Goal: Task Accomplishment & Management: Manage account settings

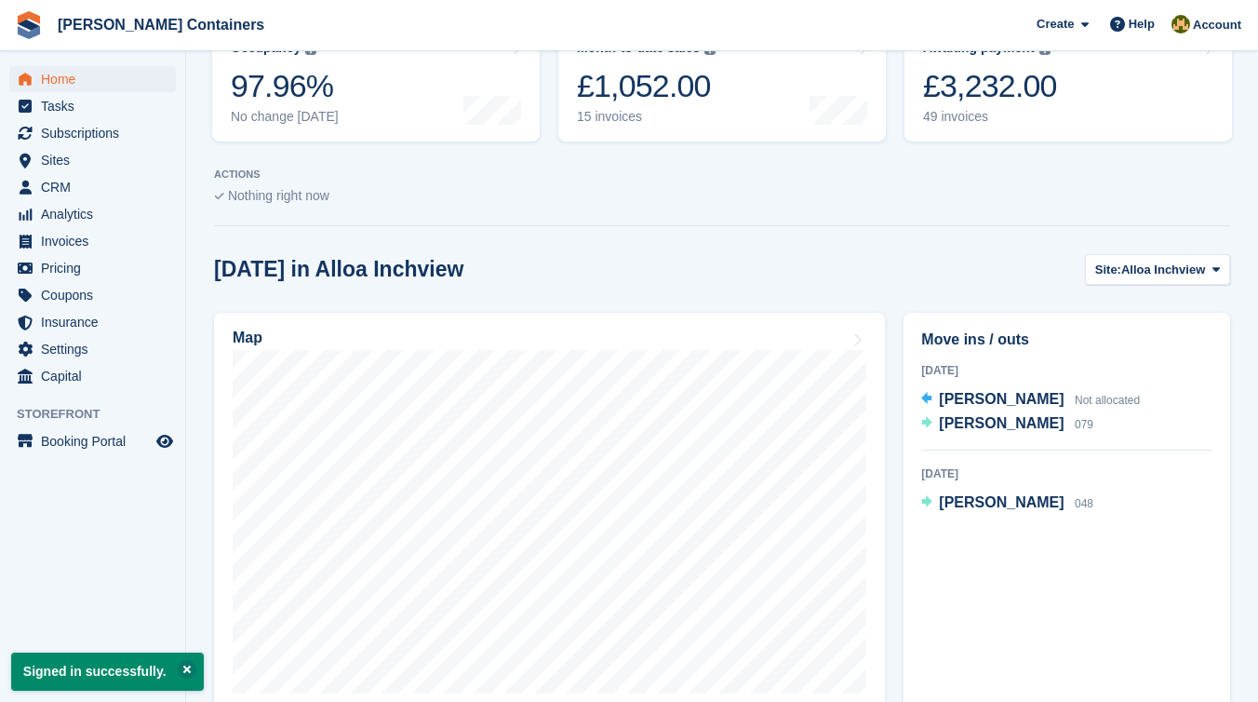
scroll to position [426, 0]
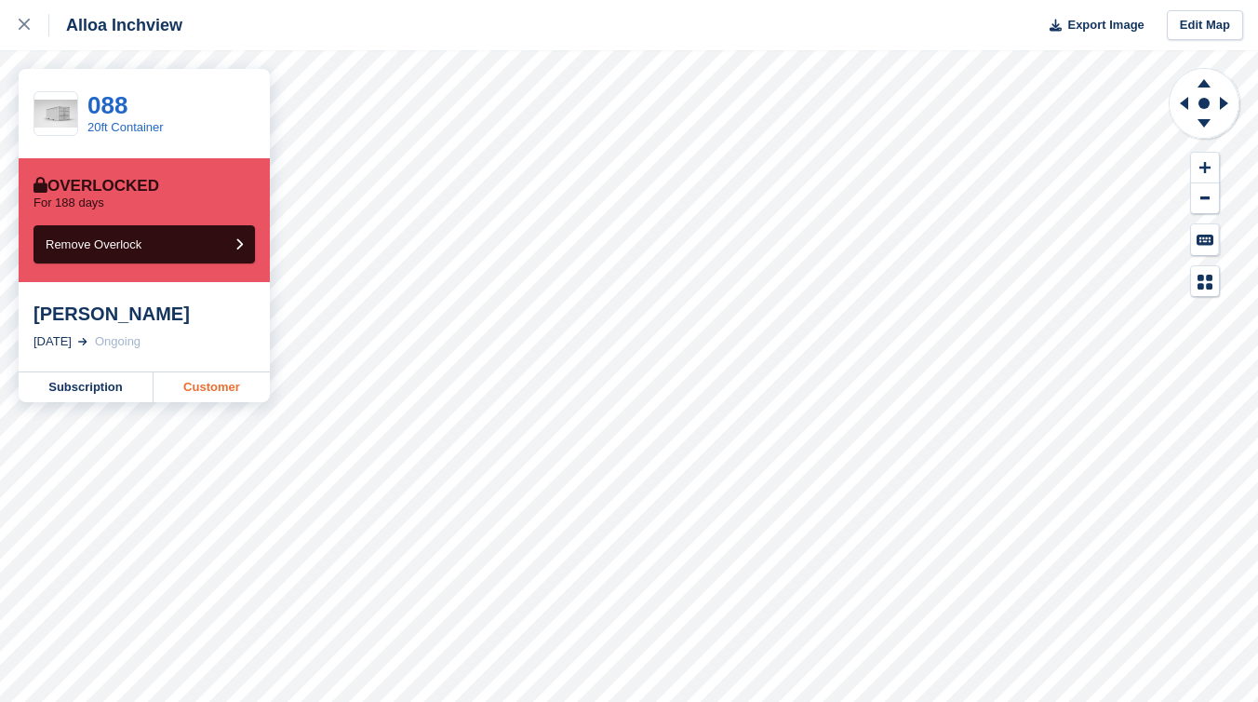
click at [249, 395] on link "Customer" at bounding box center [212, 387] width 116 height 30
click at [25, 22] on icon at bounding box center [24, 24] width 11 height 11
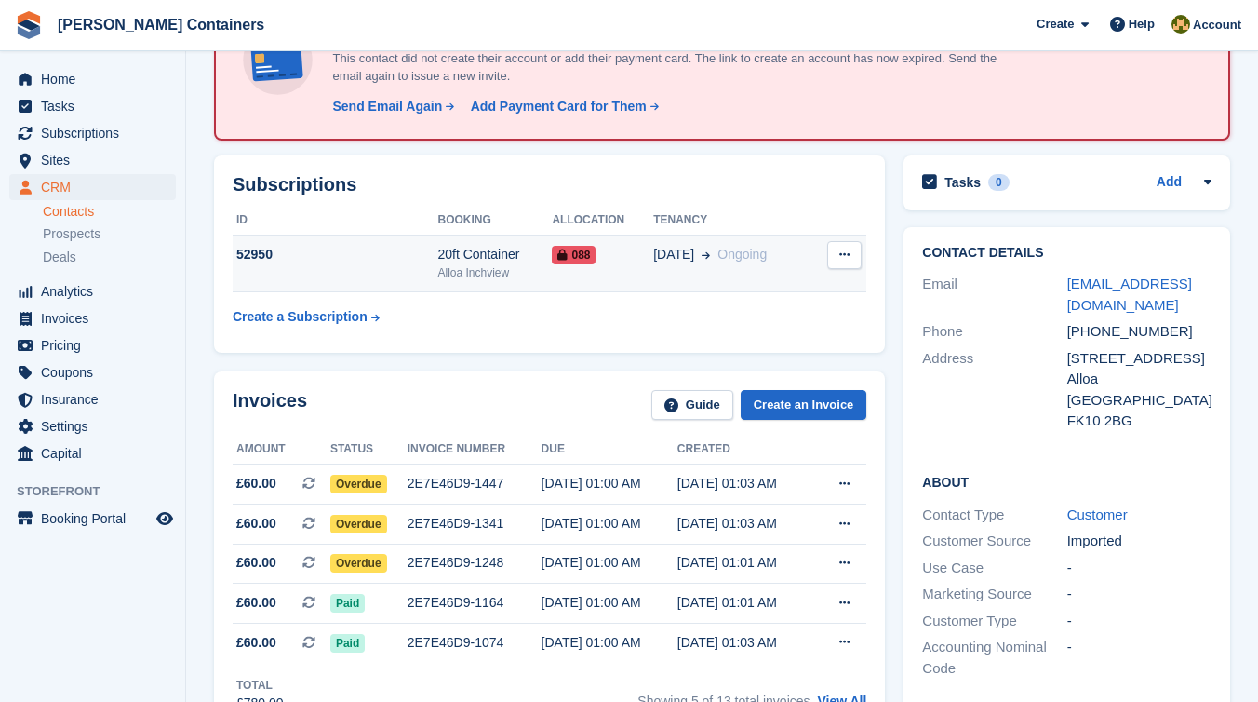
scroll to position [322, 0]
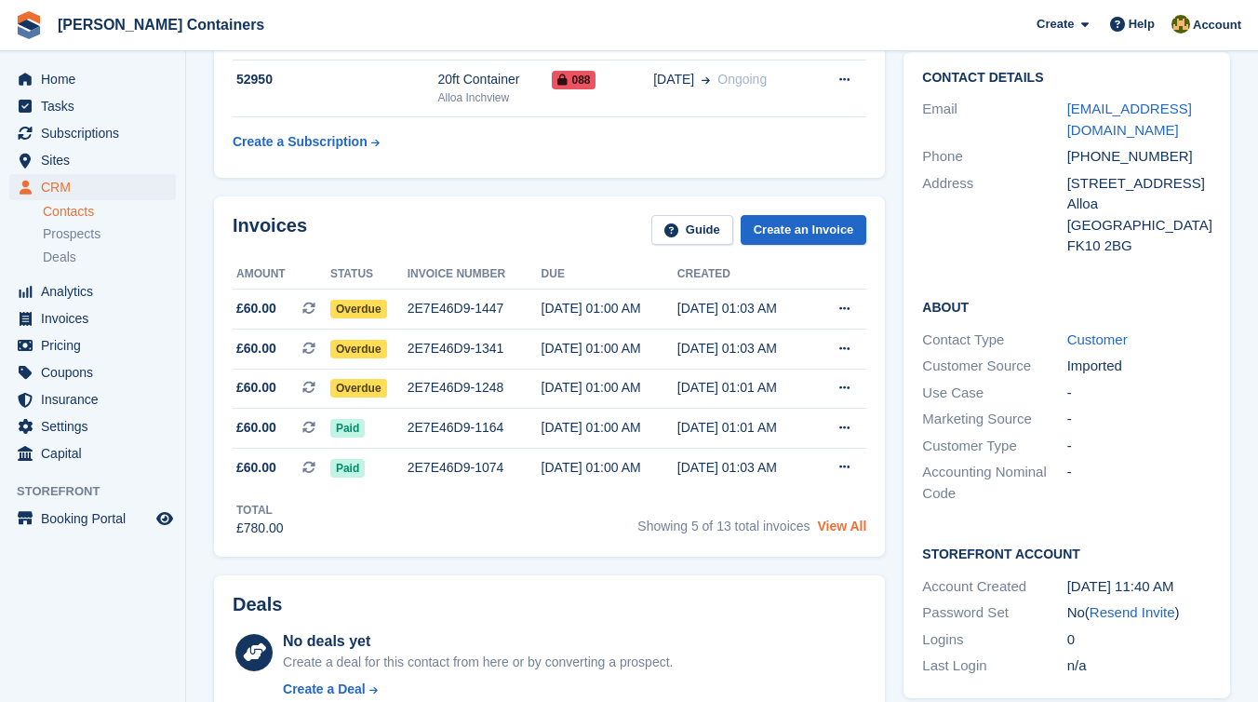
click at [834, 531] on link "View All" at bounding box center [841, 525] width 49 height 15
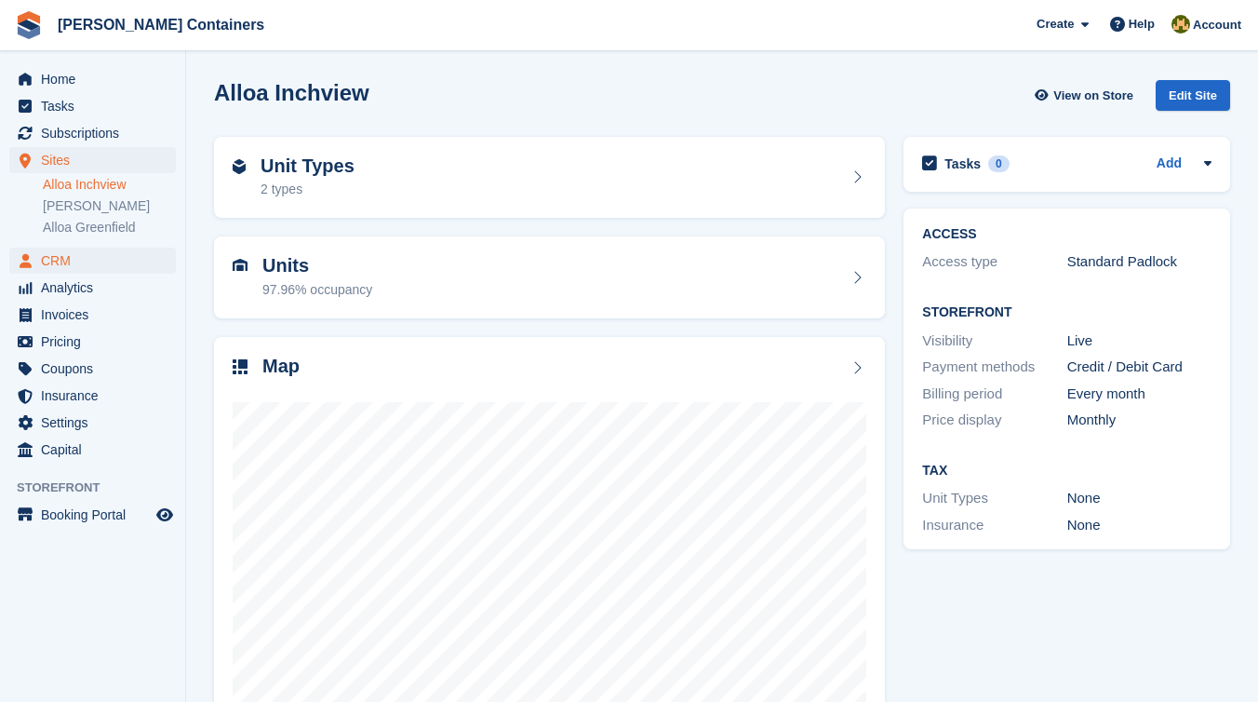
click at [97, 264] on span "CRM" at bounding box center [97, 261] width 112 height 26
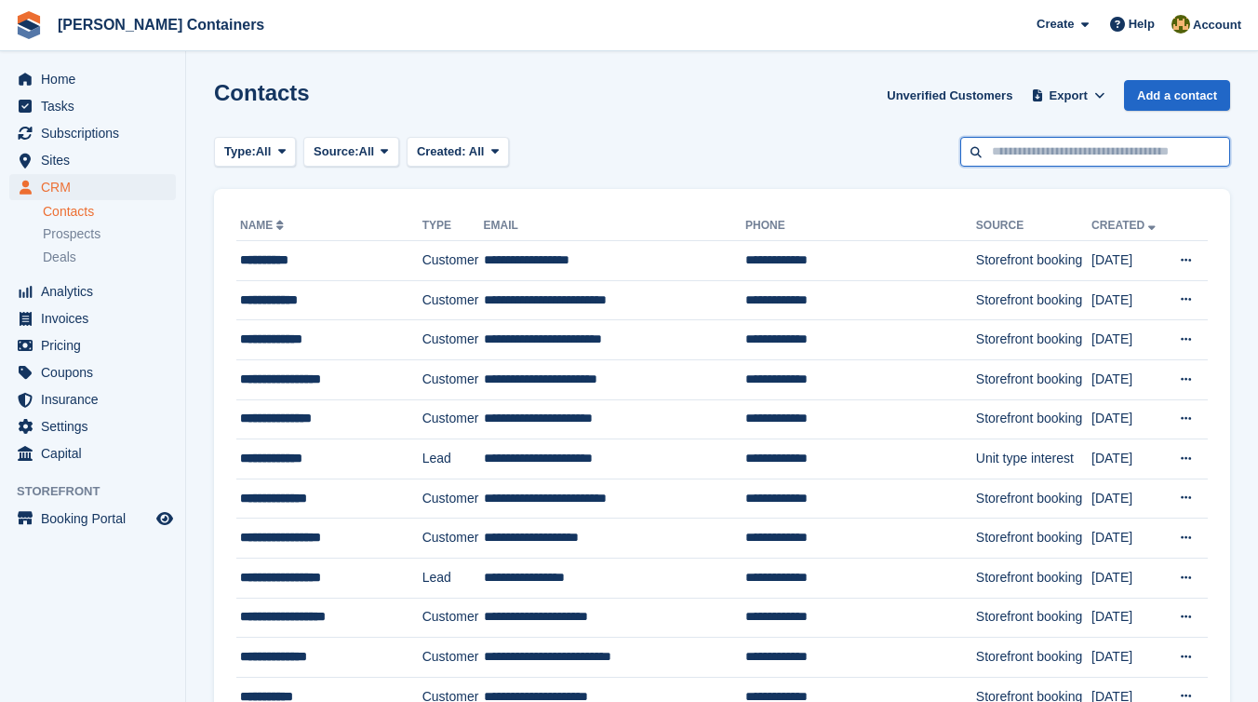
click at [1046, 160] on input "text" at bounding box center [1096, 152] width 270 height 31
type input "******"
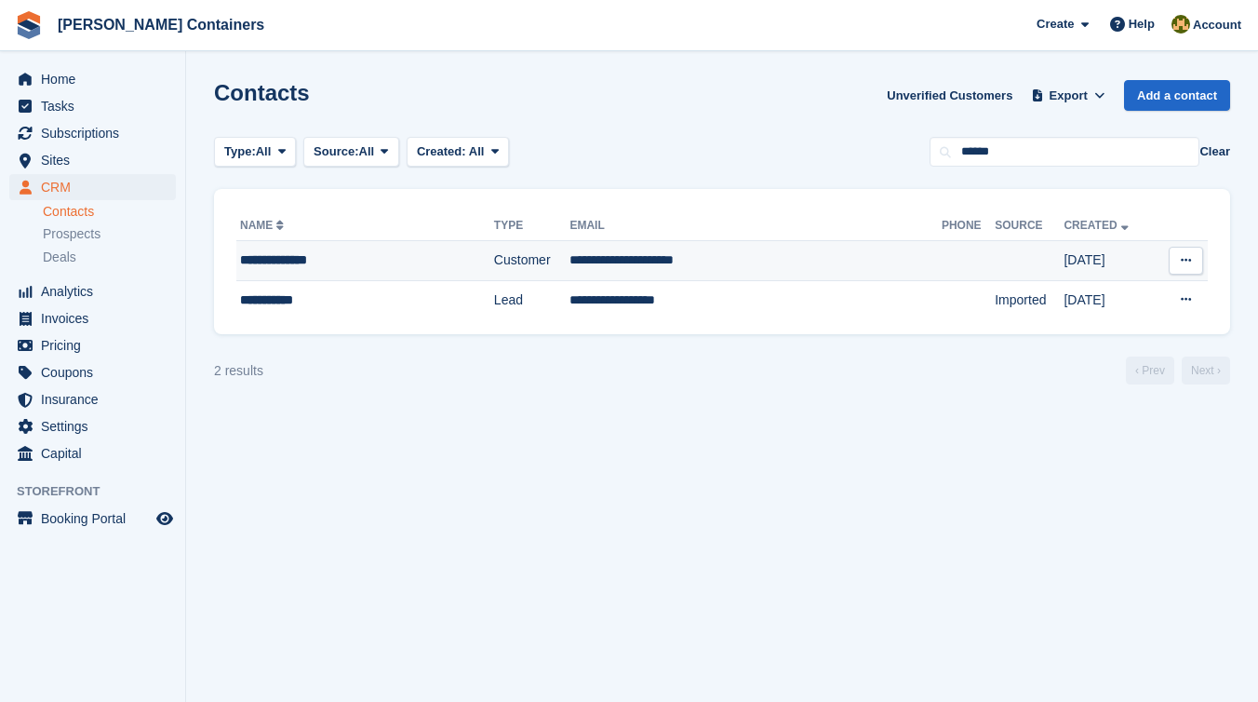
click at [671, 255] on td "**********" at bounding box center [756, 261] width 372 height 40
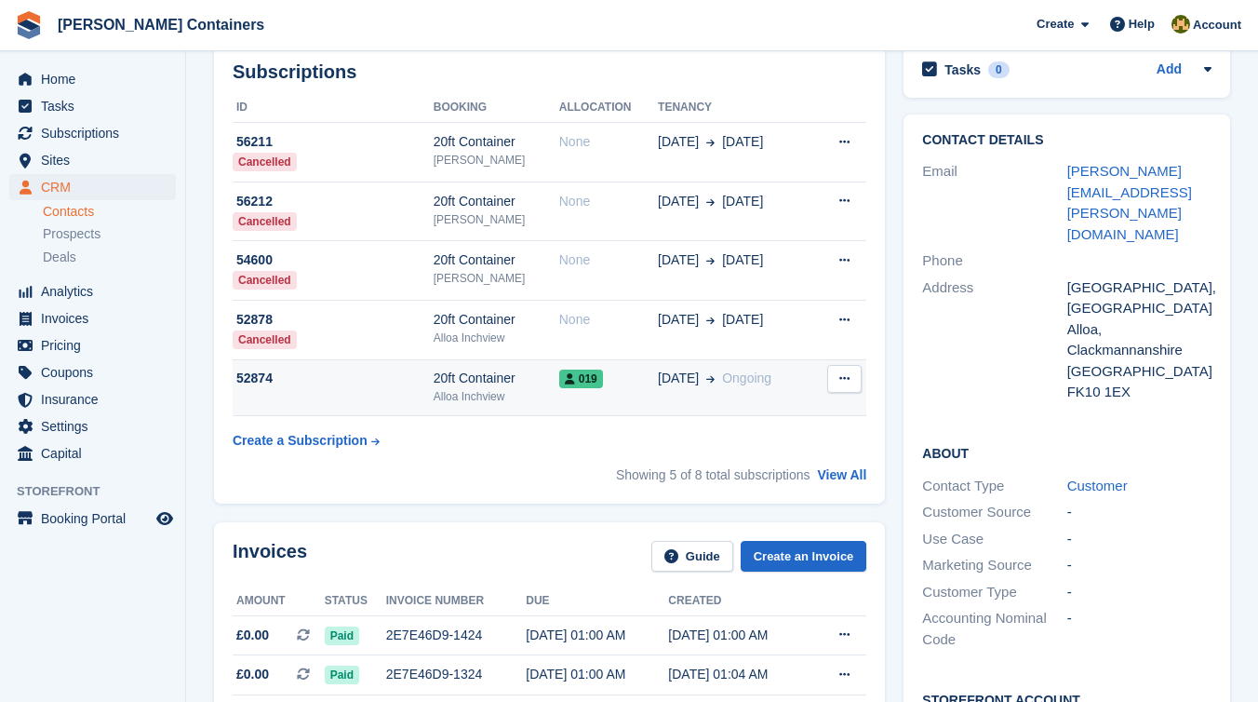
scroll to position [266, 0]
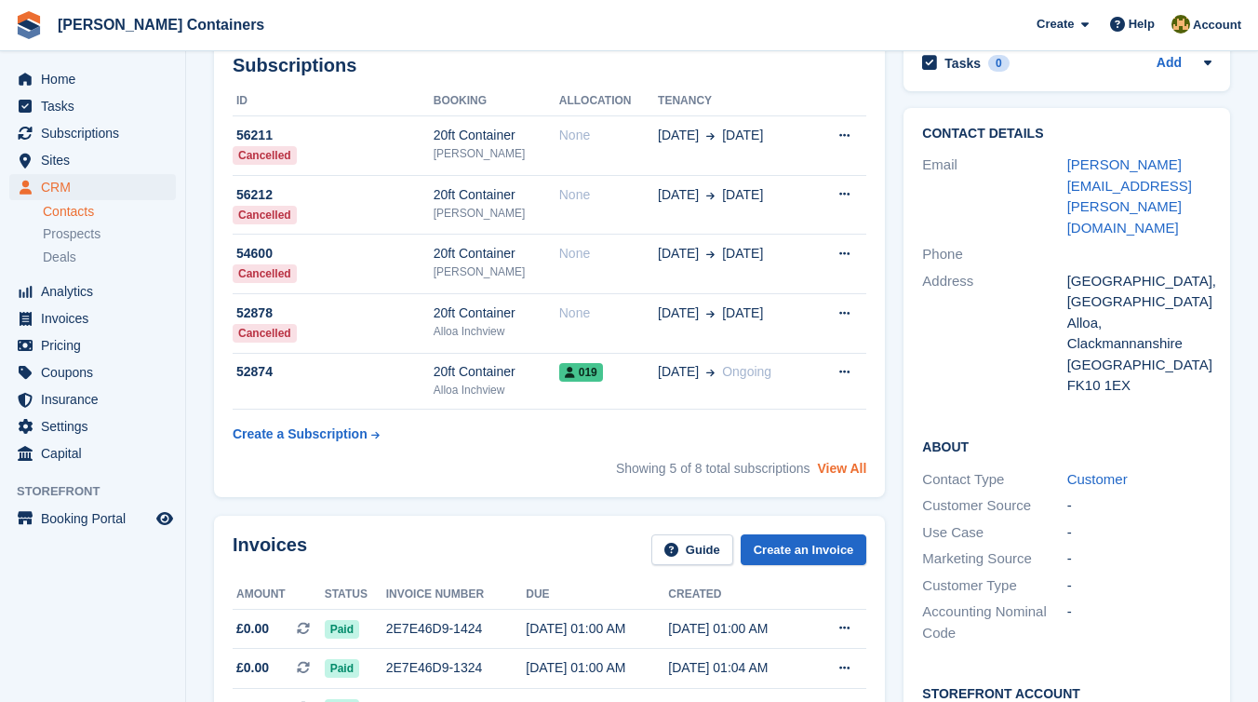
click at [852, 467] on link "View All" at bounding box center [841, 468] width 49 height 15
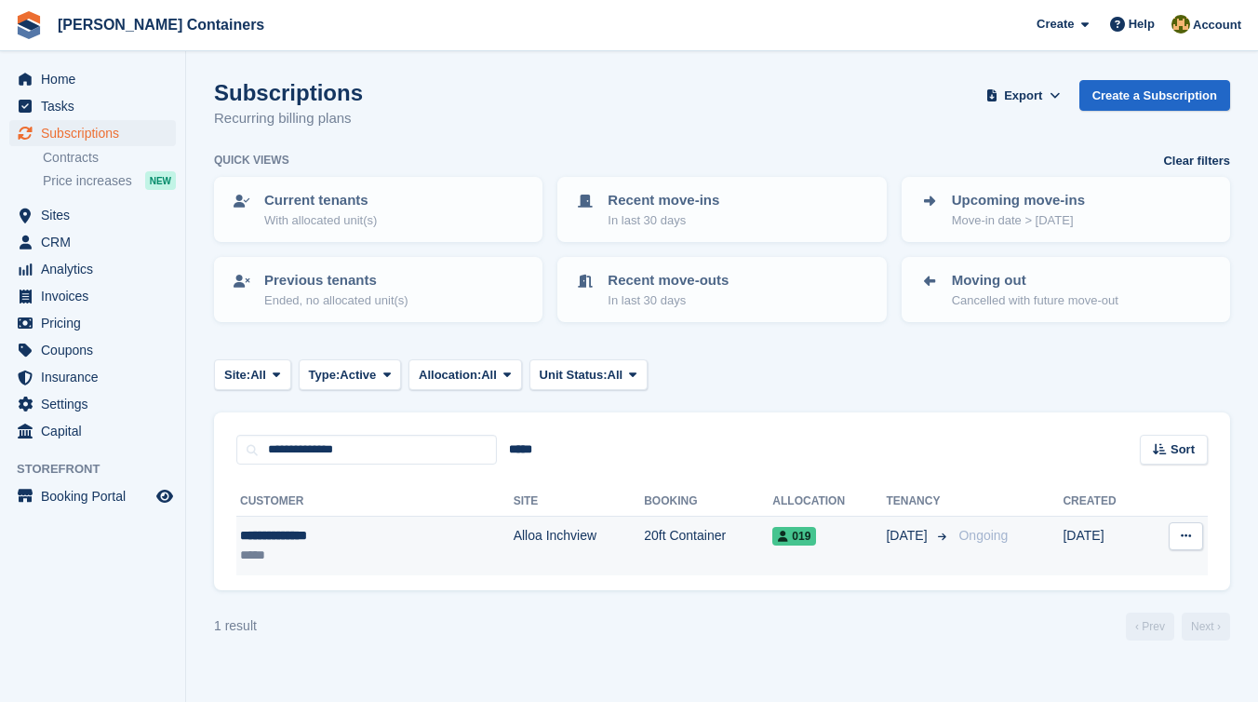
click at [356, 531] on div "**********" at bounding box center [326, 536] width 173 height 20
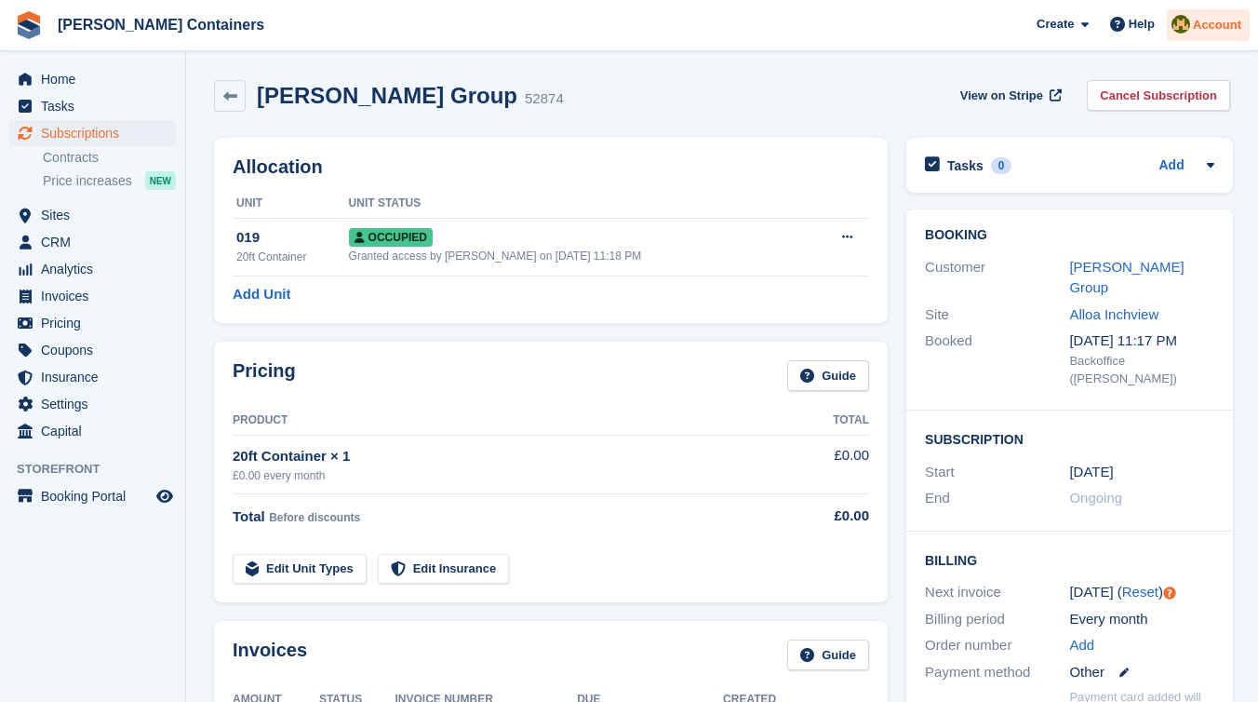
click at [1207, 24] on span "Account" at bounding box center [1217, 25] width 48 height 19
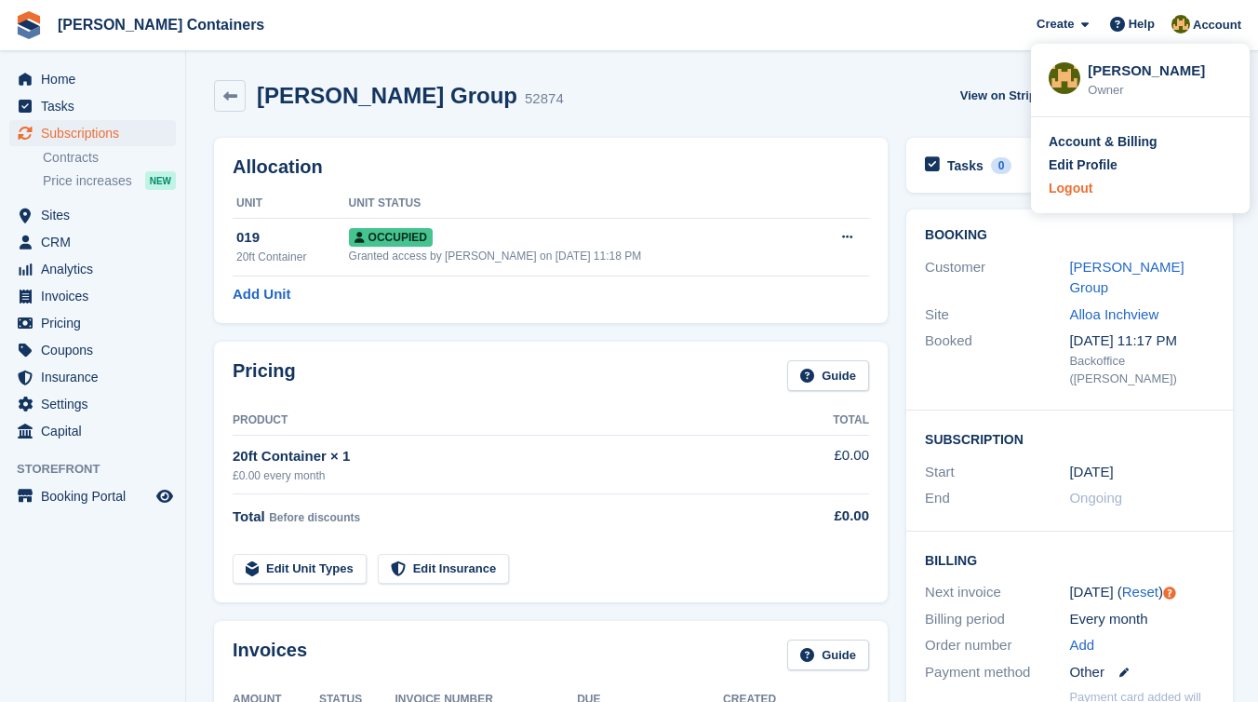
click at [1068, 184] on div "Logout" at bounding box center [1071, 189] width 44 height 20
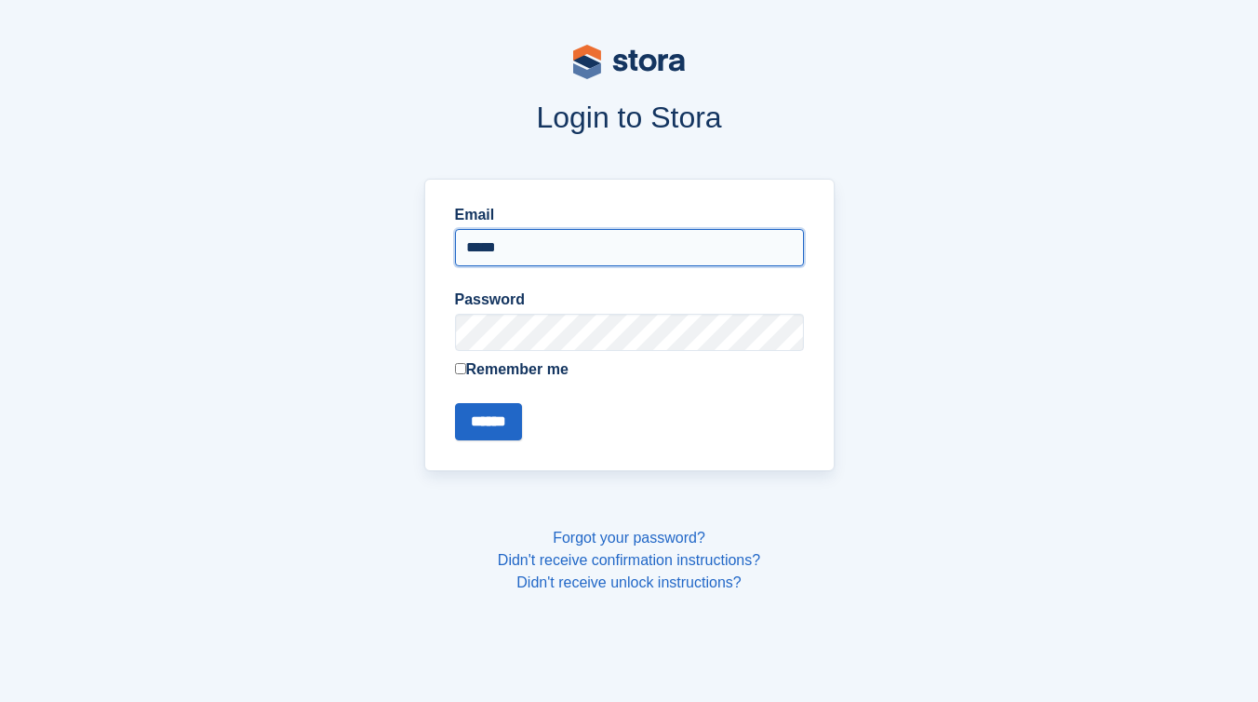
type input "**********"
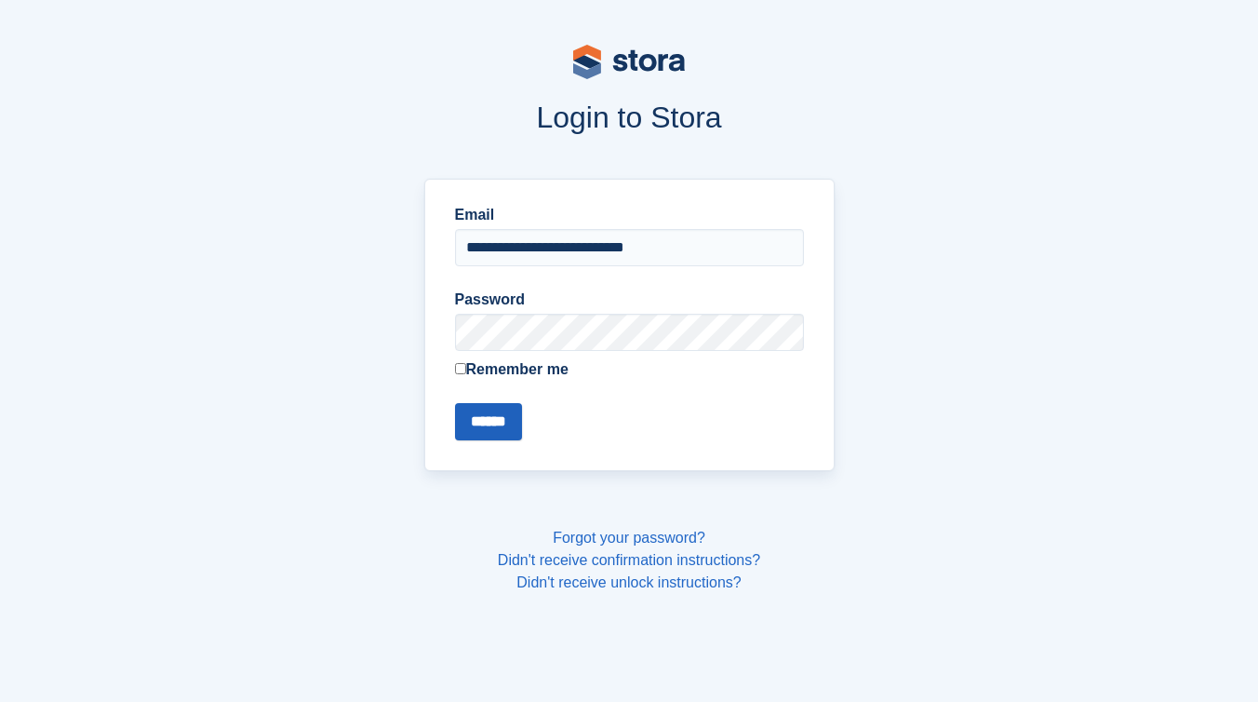
click at [479, 427] on input "******" at bounding box center [488, 421] width 67 height 37
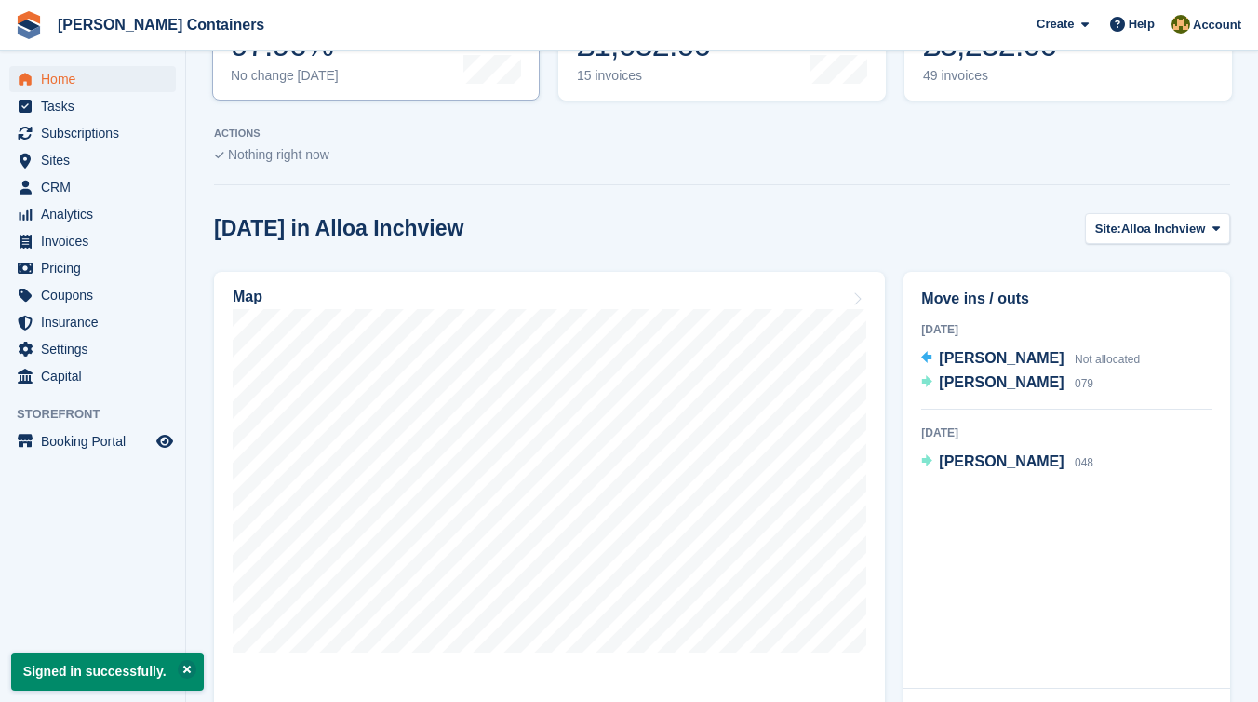
scroll to position [407, 0]
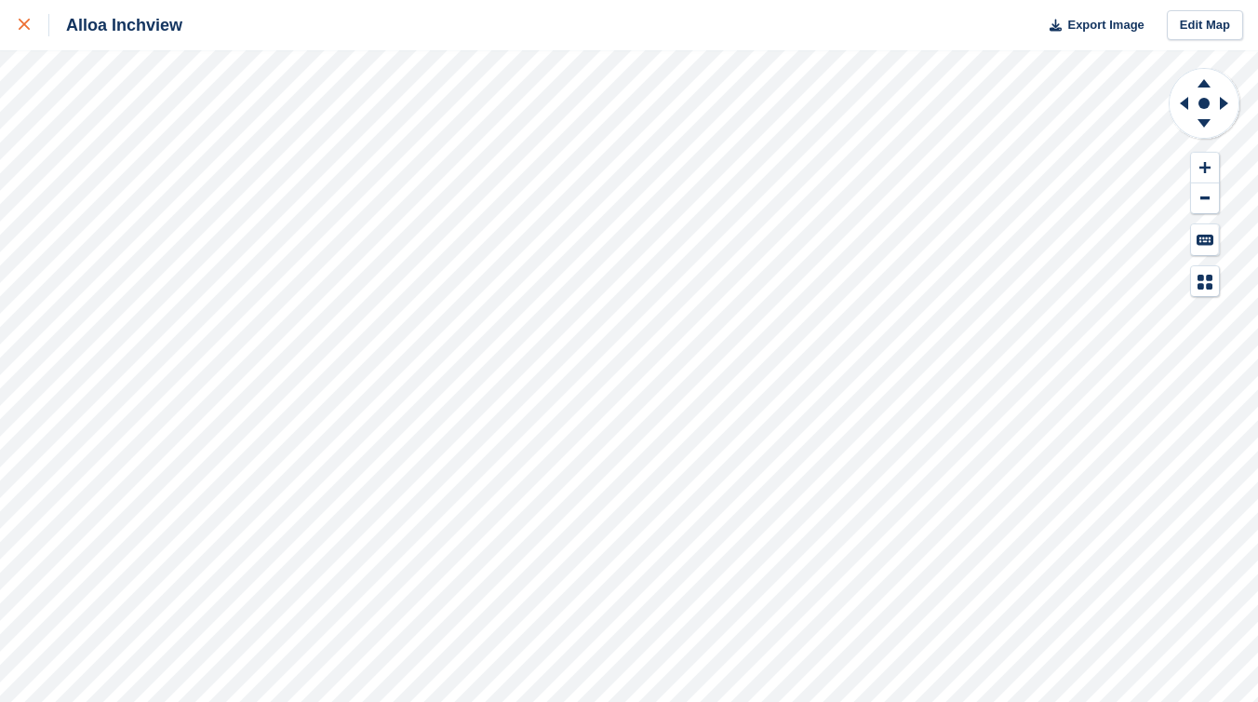
click at [30, 34] on div at bounding box center [34, 25] width 31 height 22
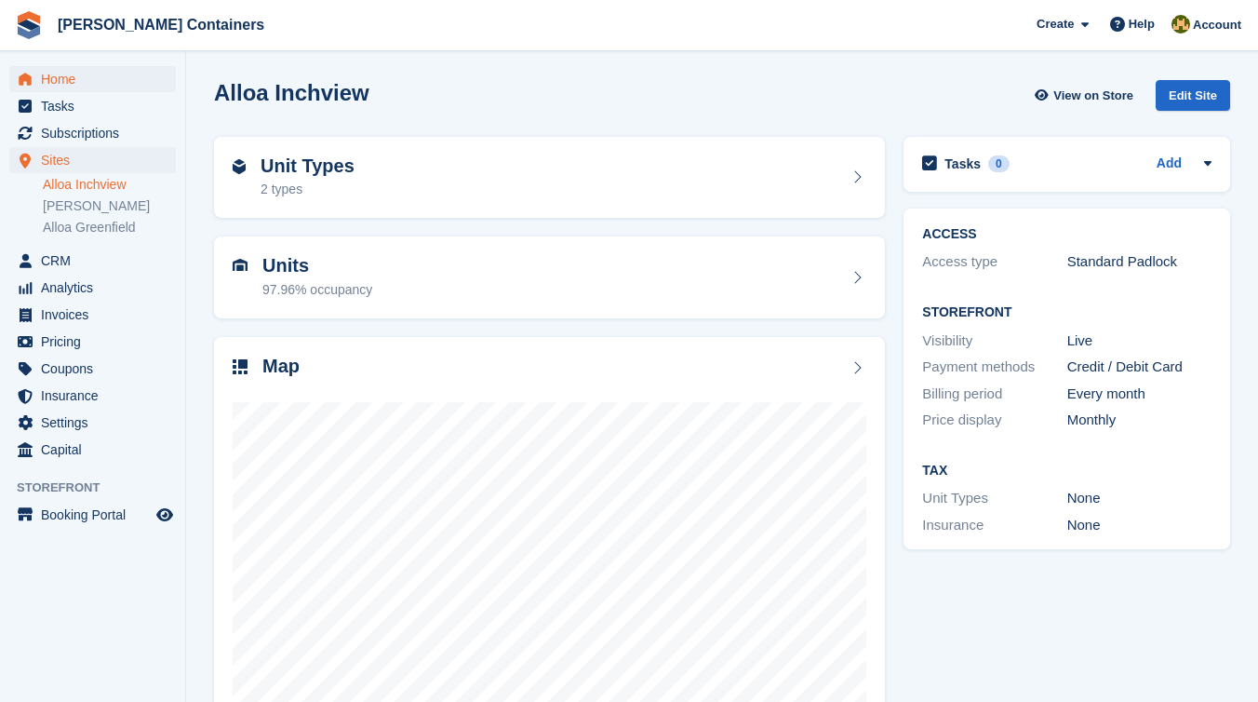
click at [70, 87] on span "Home" at bounding box center [97, 79] width 112 height 26
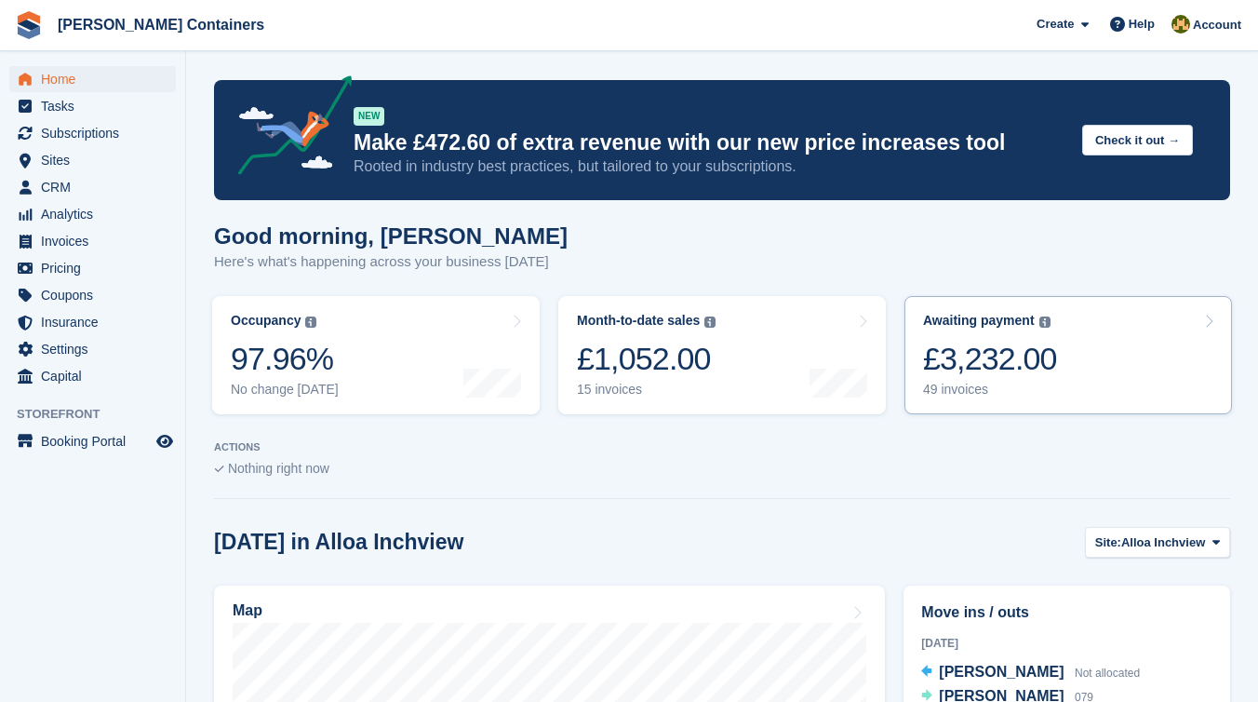
click at [1015, 346] on div "£3,232.00" at bounding box center [990, 359] width 134 height 38
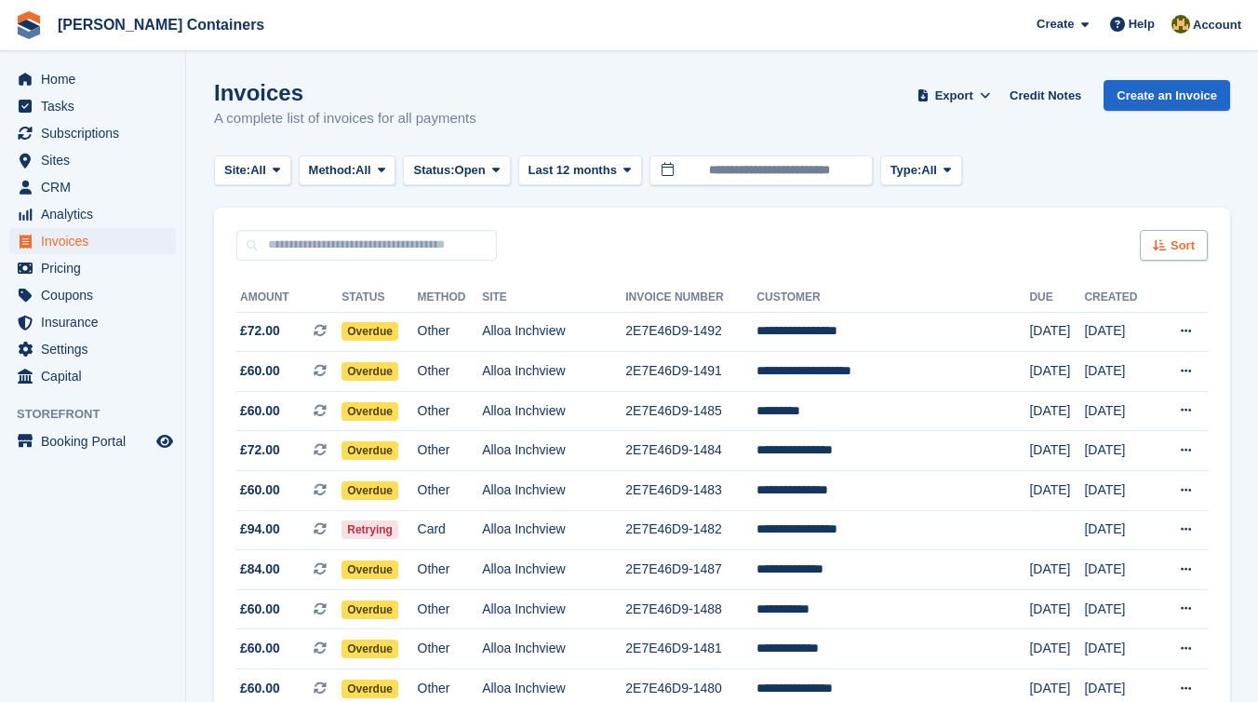
click at [1187, 242] on span "Sort" at bounding box center [1183, 245] width 24 height 19
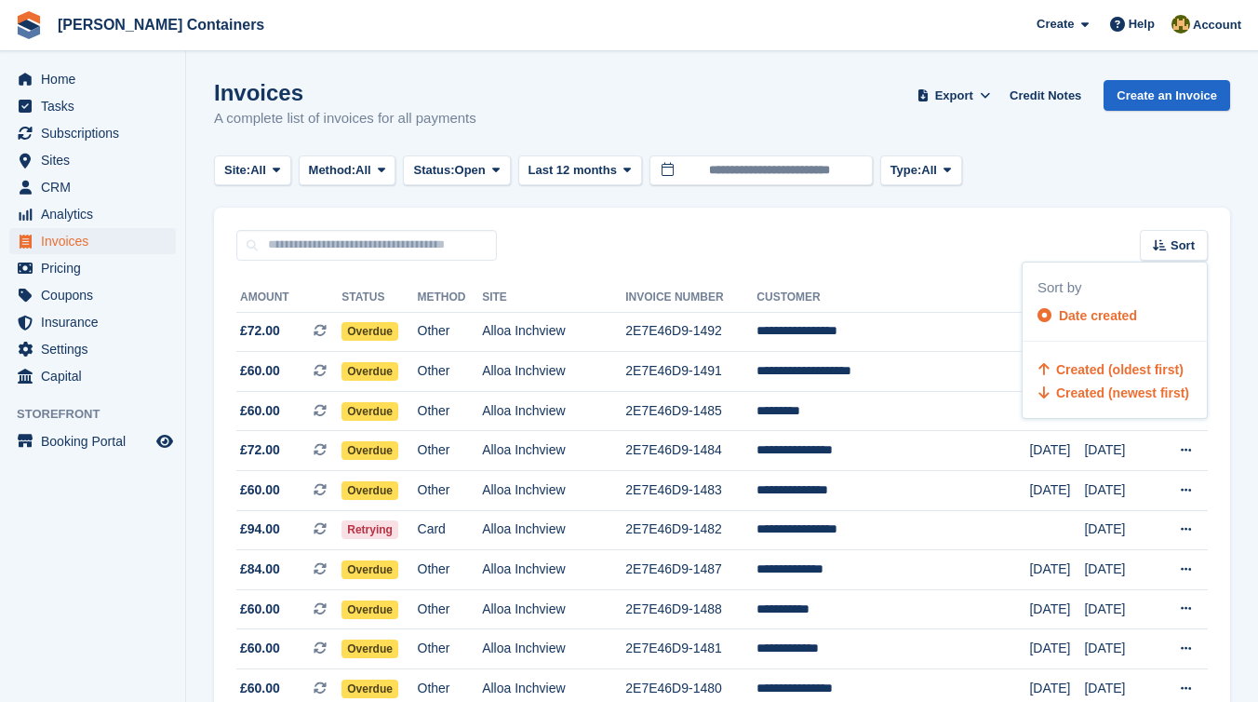
click at [1151, 370] on span "Created (oldest first)" at bounding box center [1120, 369] width 128 height 15
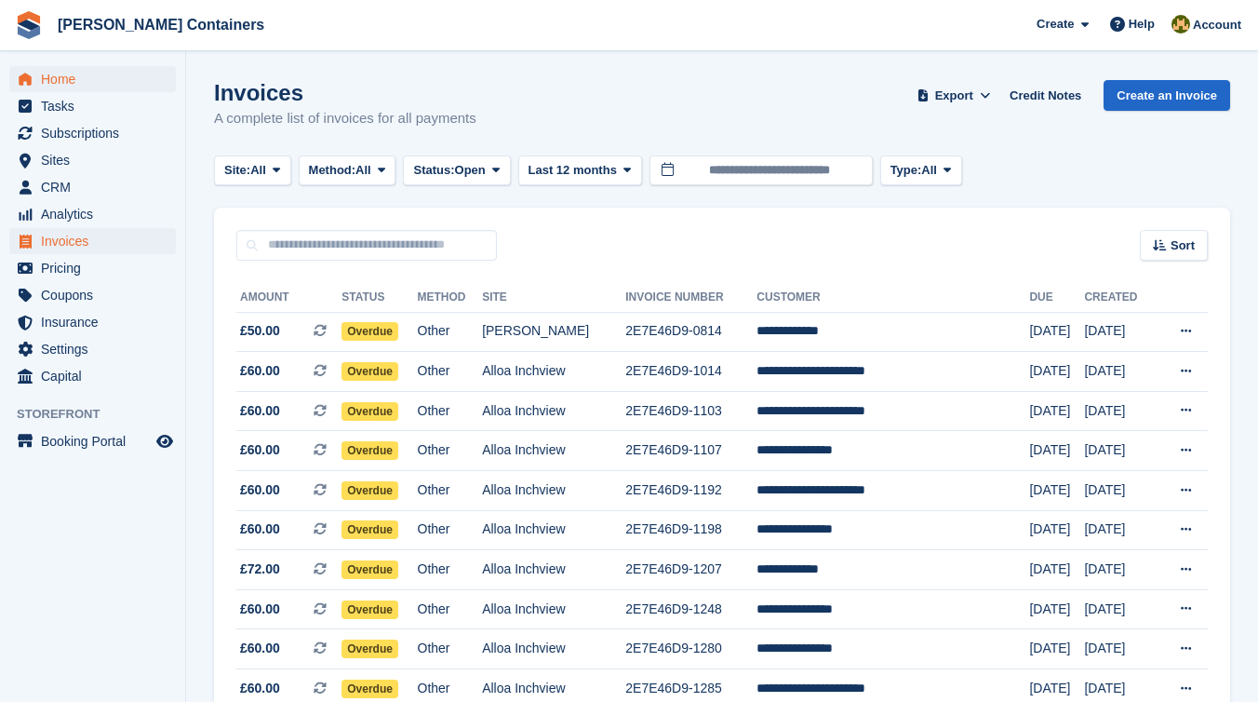
click at [97, 85] on span "Home" at bounding box center [97, 79] width 112 height 26
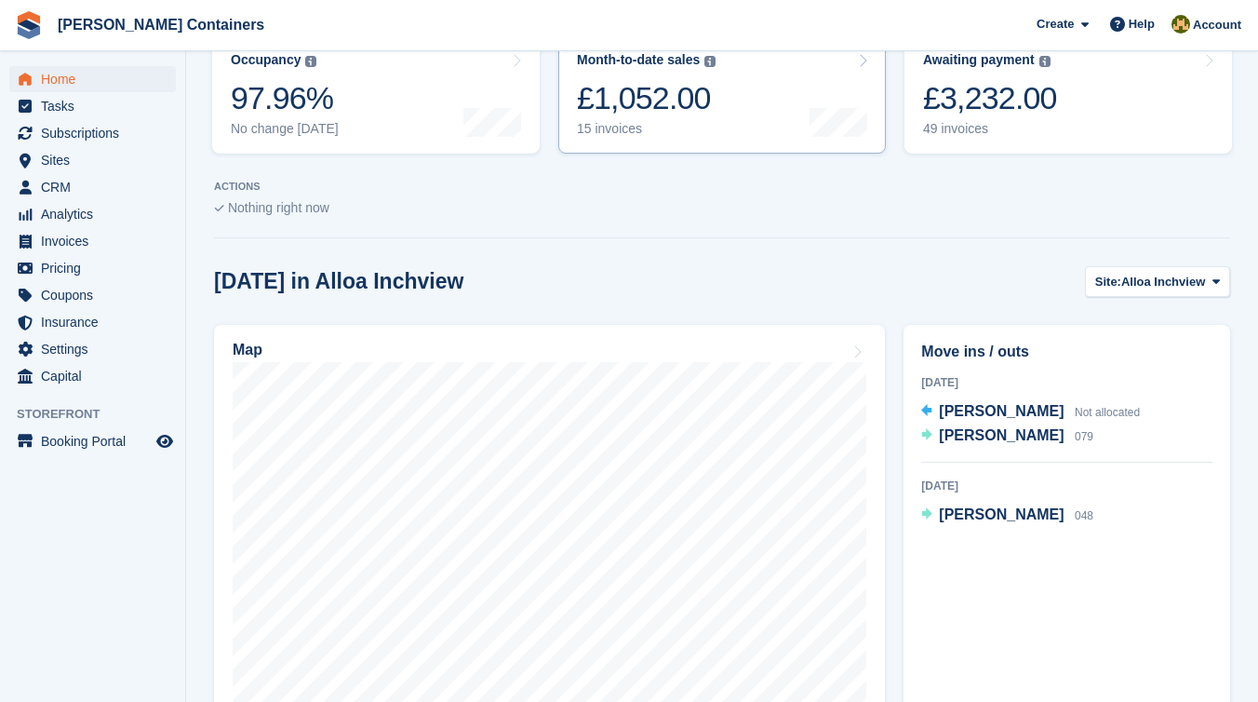
scroll to position [285, 0]
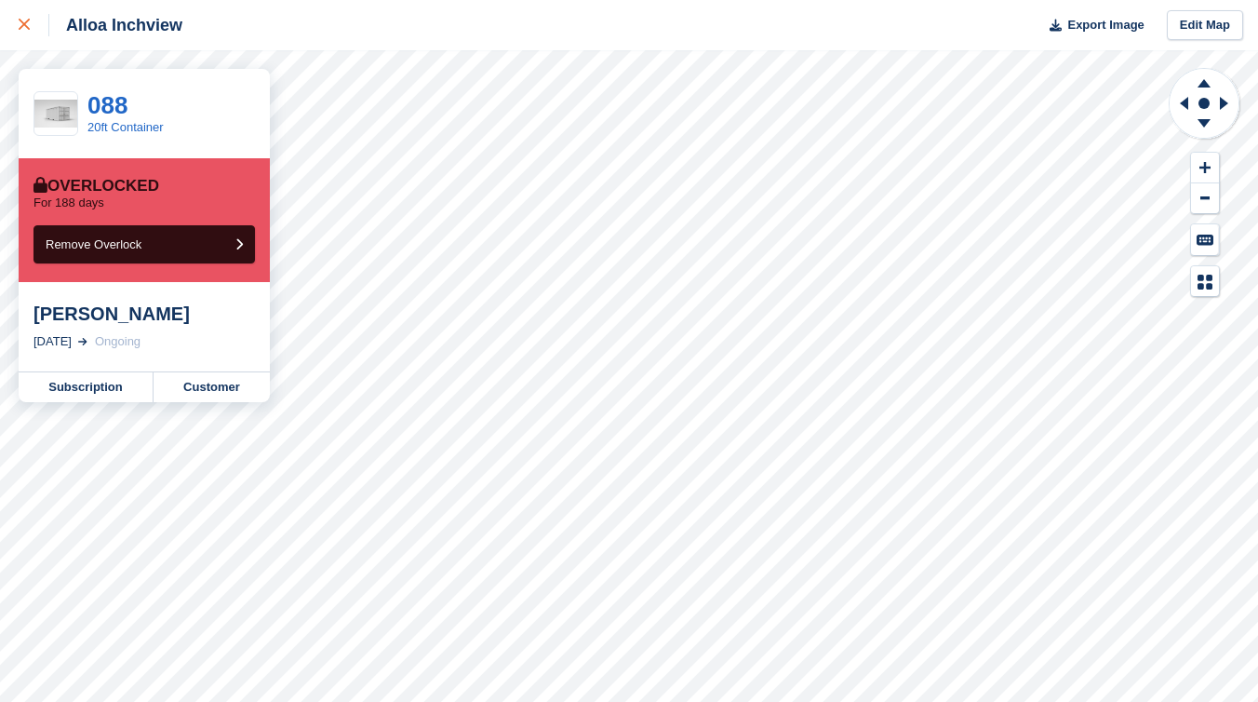
click at [30, 20] on div at bounding box center [34, 25] width 31 height 22
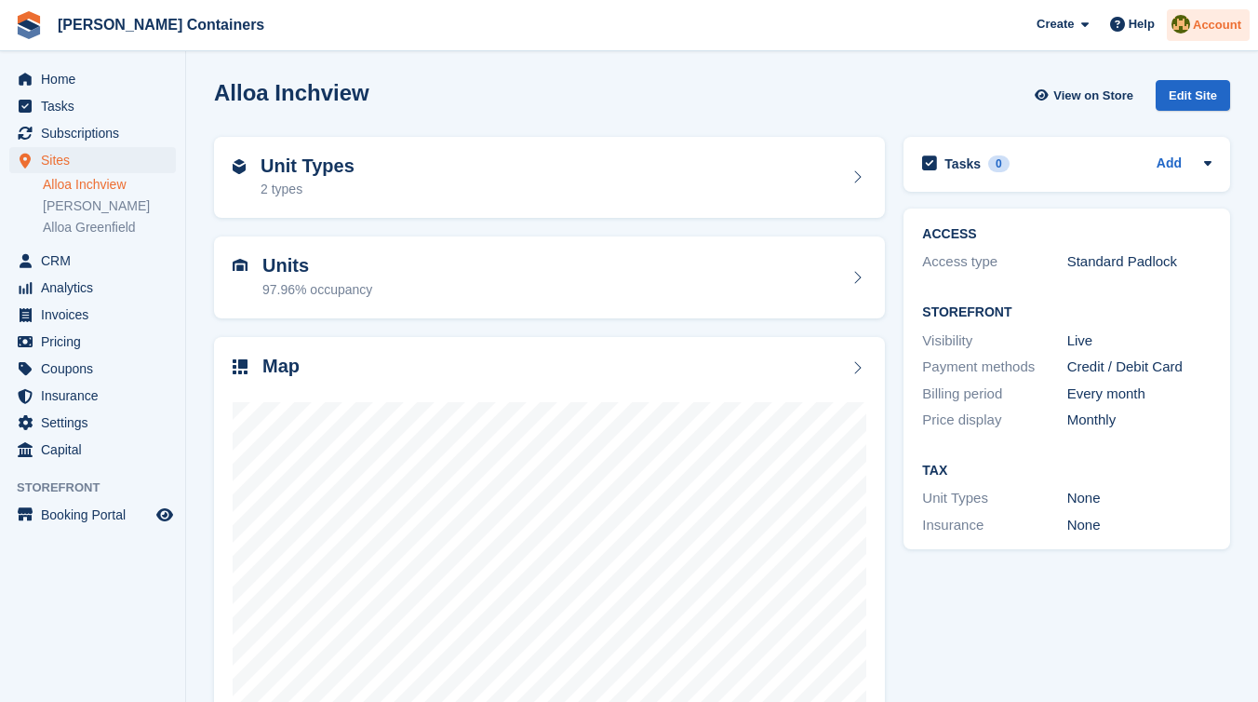
click at [1217, 32] on span "Account" at bounding box center [1217, 25] width 48 height 19
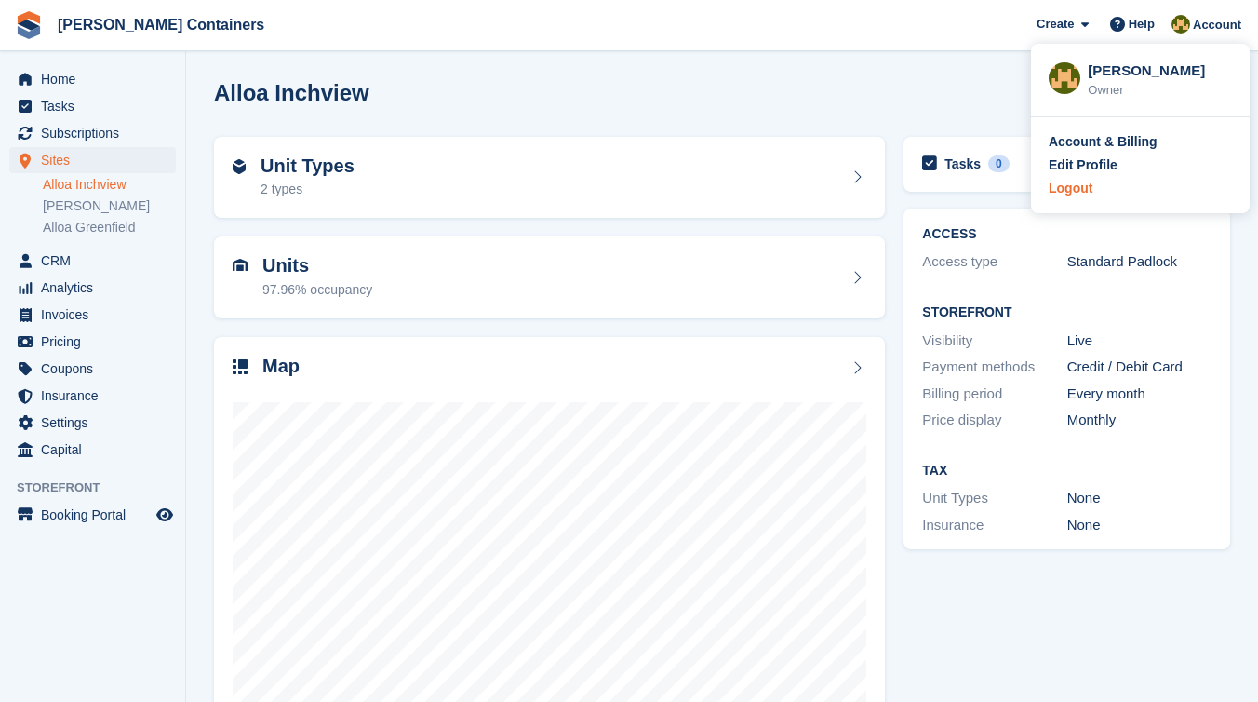
click at [1082, 187] on div "Logout" at bounding box center [1071, 189] width 44 height 20
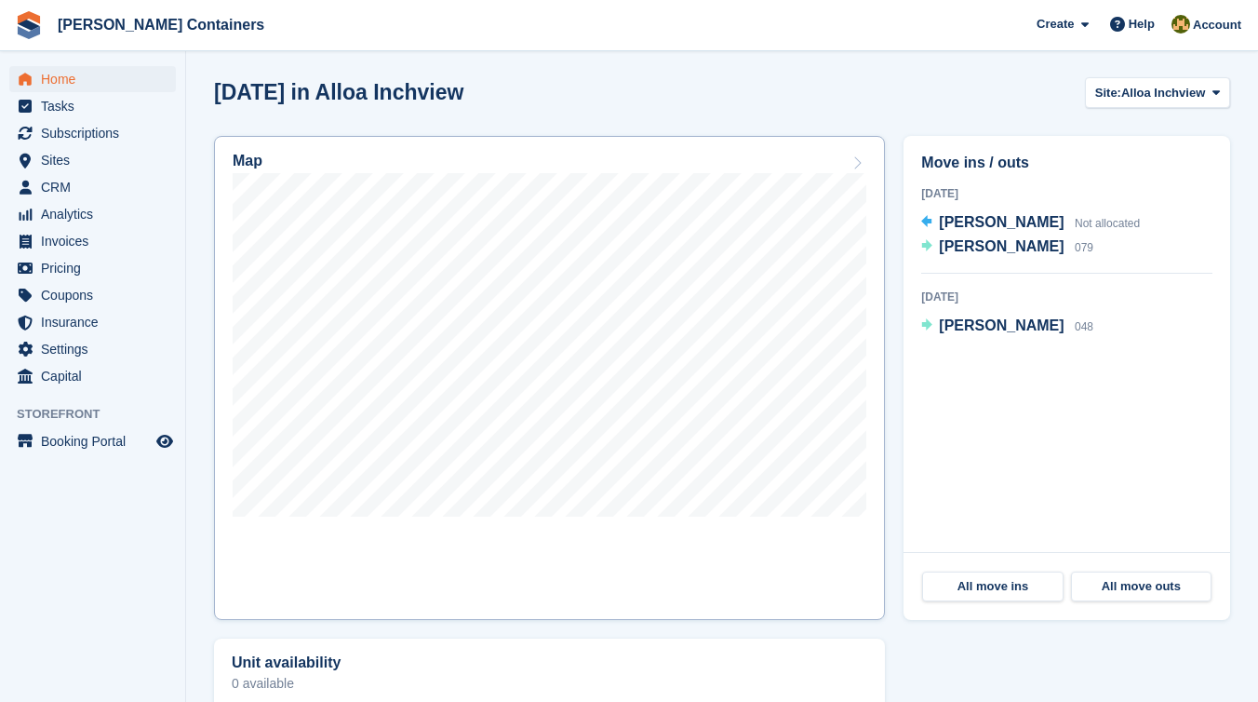
scroll to position [449, 0]
click at [993, 223] on span "[PERSON_NAME]" at bounding box center [1001, 223] width 125 height 16
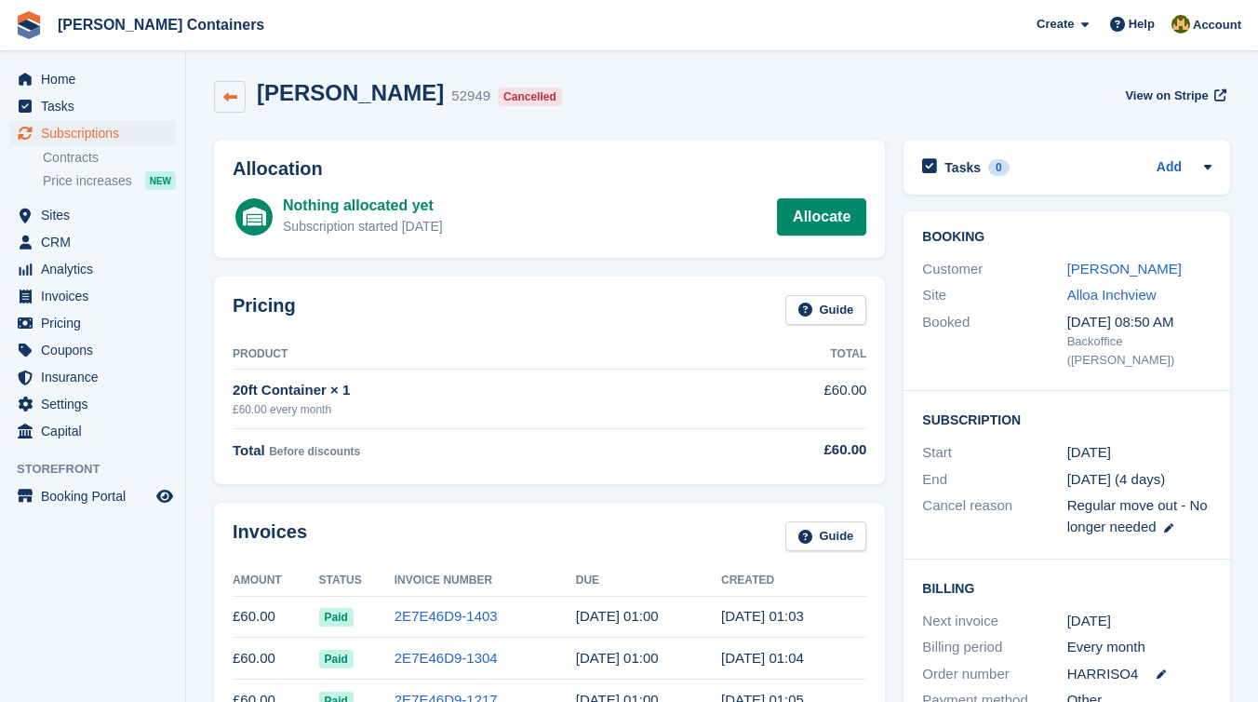
click at [239, 97] on link at bounding box center [230, 97] width 32 height 32
click at [1112, 272] on link "[PERSON_NAME]" at bounding box center [1125, 269] width 114 height 16
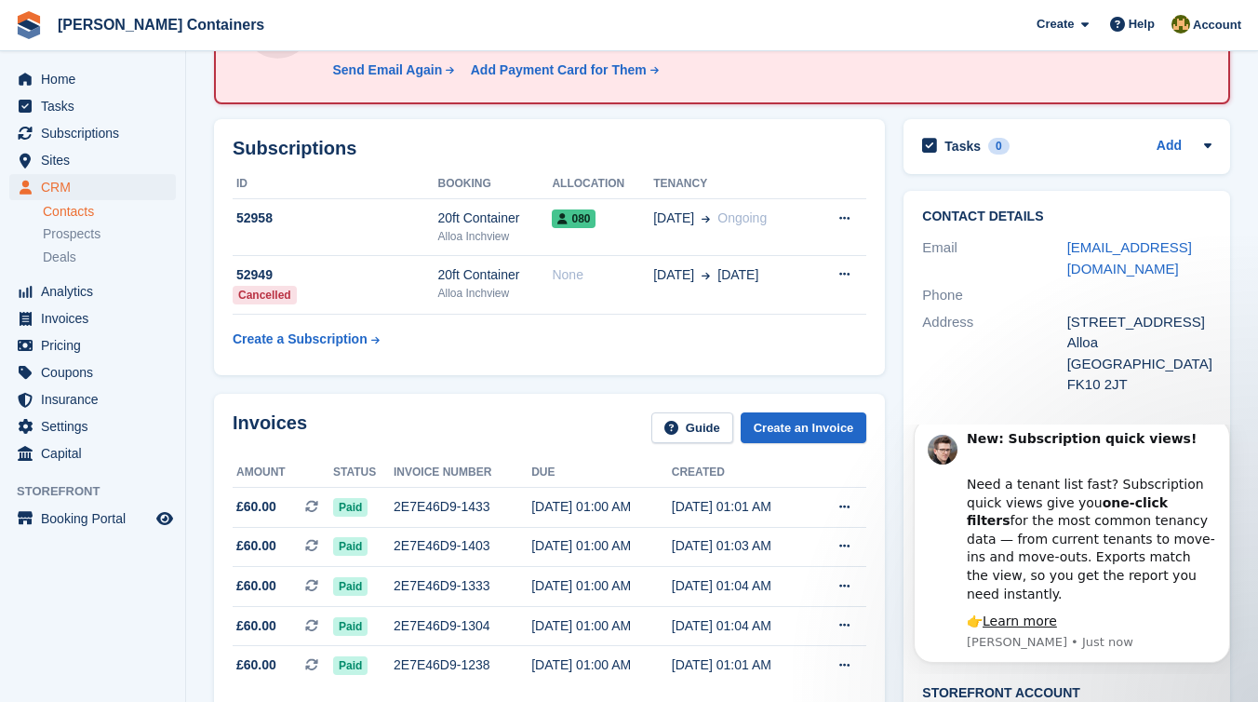
scroll to position [177, 0]
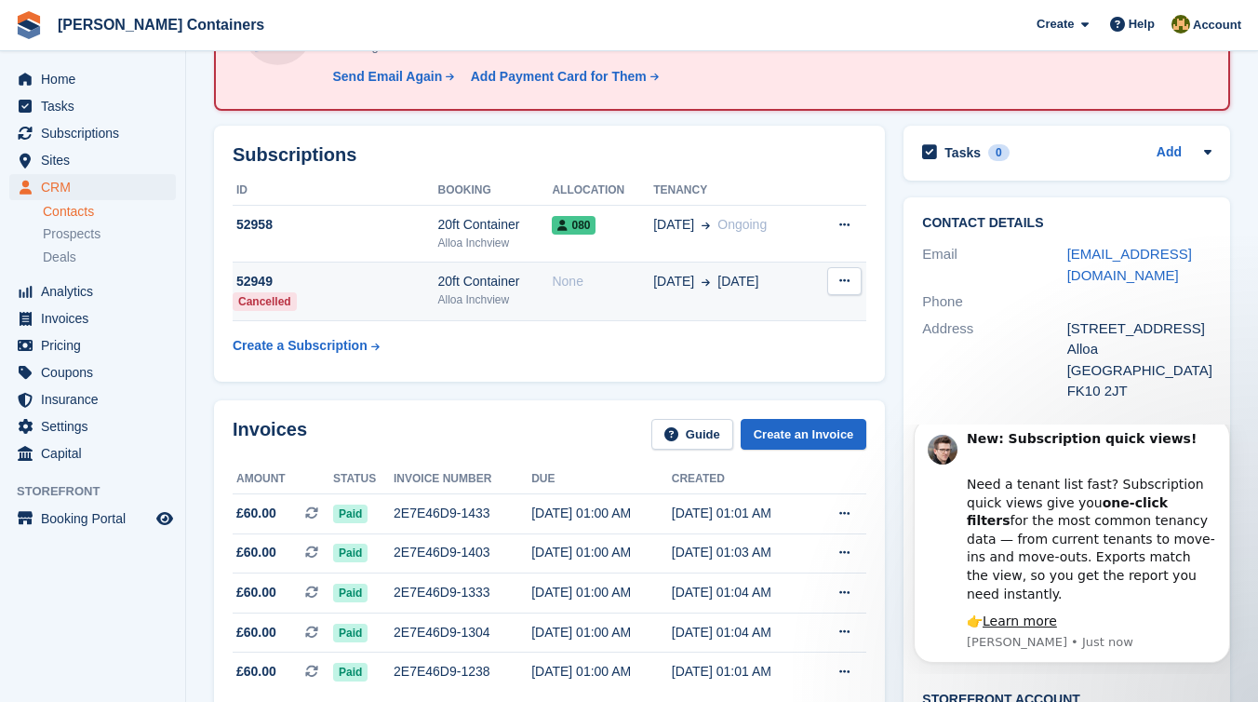
click at [609, 289] on td "None" at bounding box center [602, 292] width 101 height 60
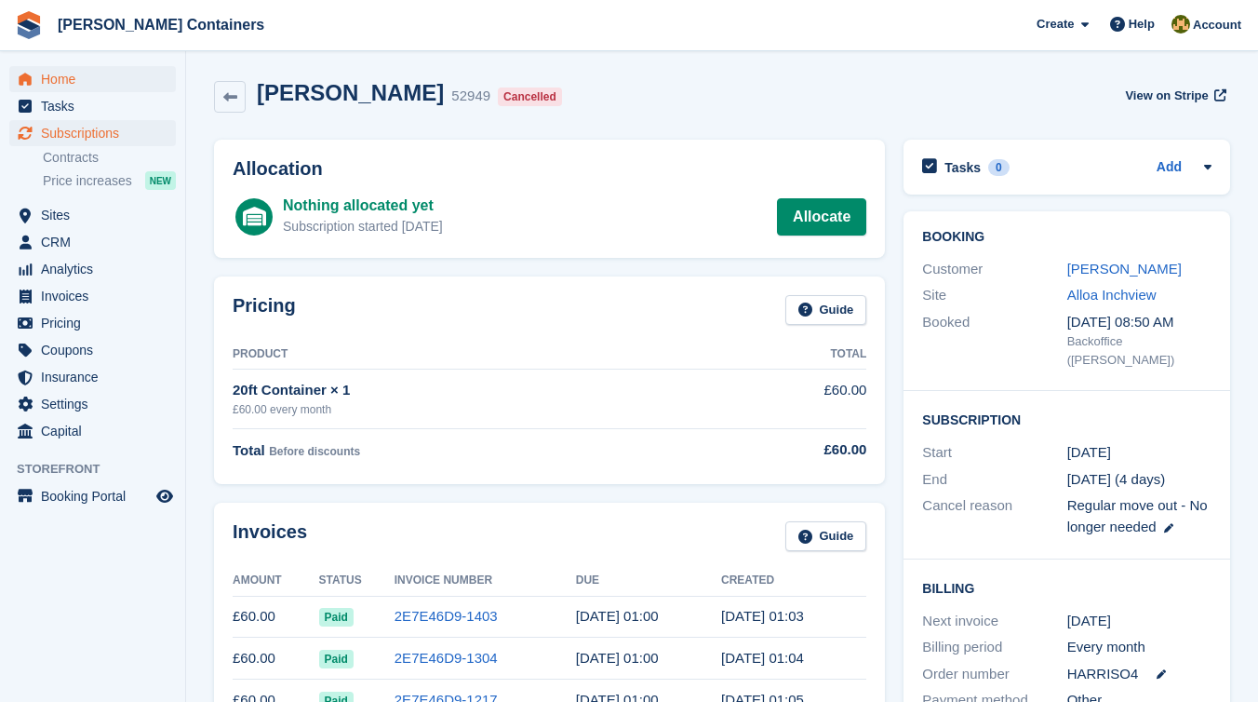
click at [86, 81] on span "Home" at bounding box center [97, 79] width 112 height 26
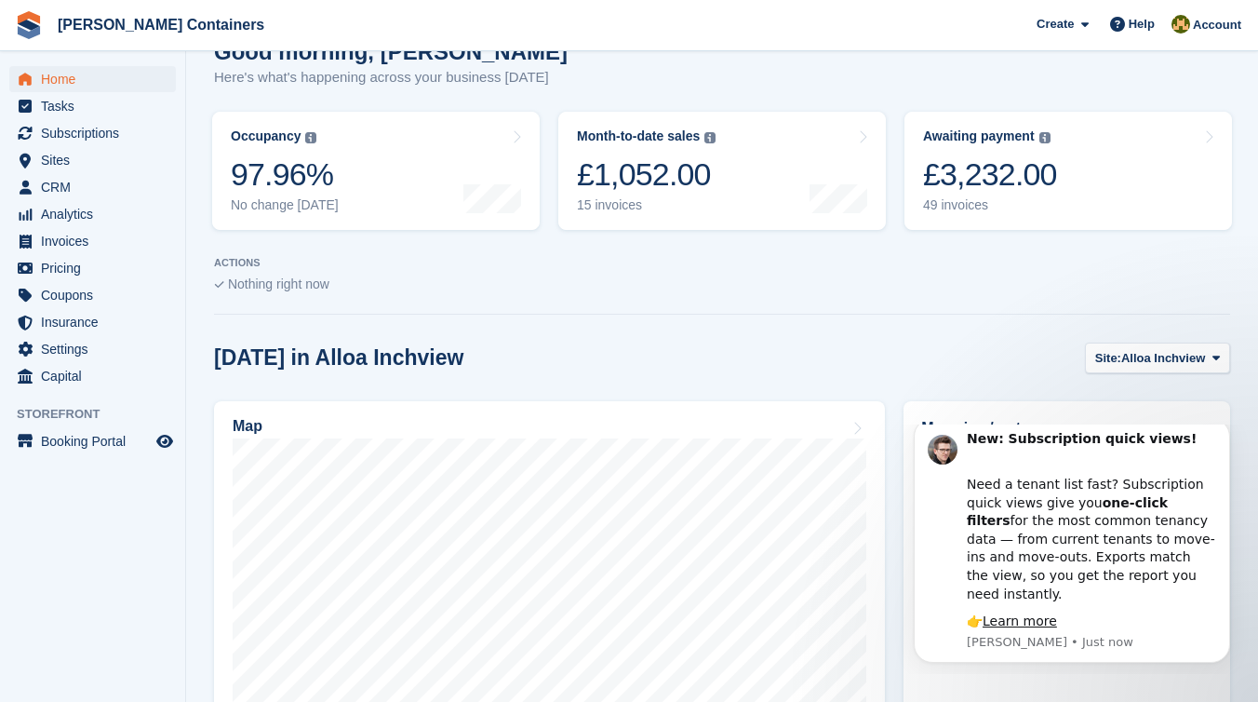
click at [837, 335] on section "NEW Make £472.60 of extra revenue with our new price increases tool Rooted in i…" at bounding box center [722, 485] width 1072 height 1339
click at [1224, 426] on icon "Dismiss notification" at bounding box center [1224, 423] width 7 height 7
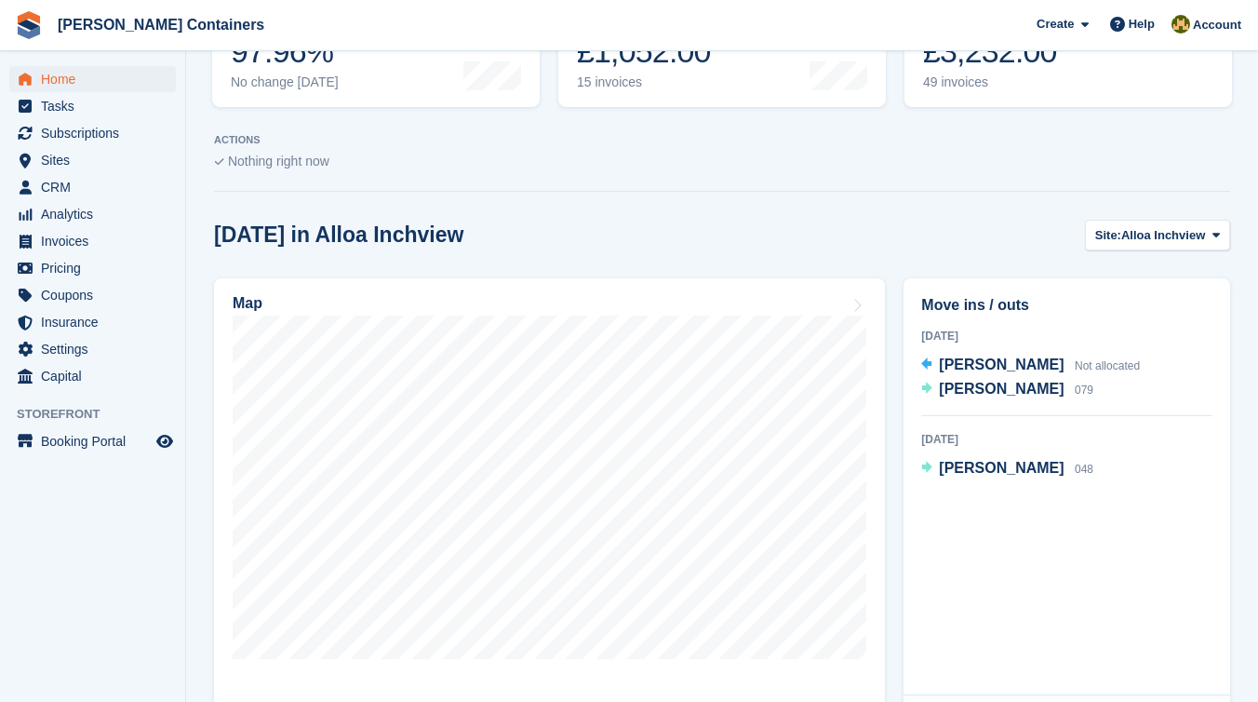
scroll to position [308, 0]
click at [1081, 367] on span "Not allocated" at bounding box center [1107, 364] width 65 height 13
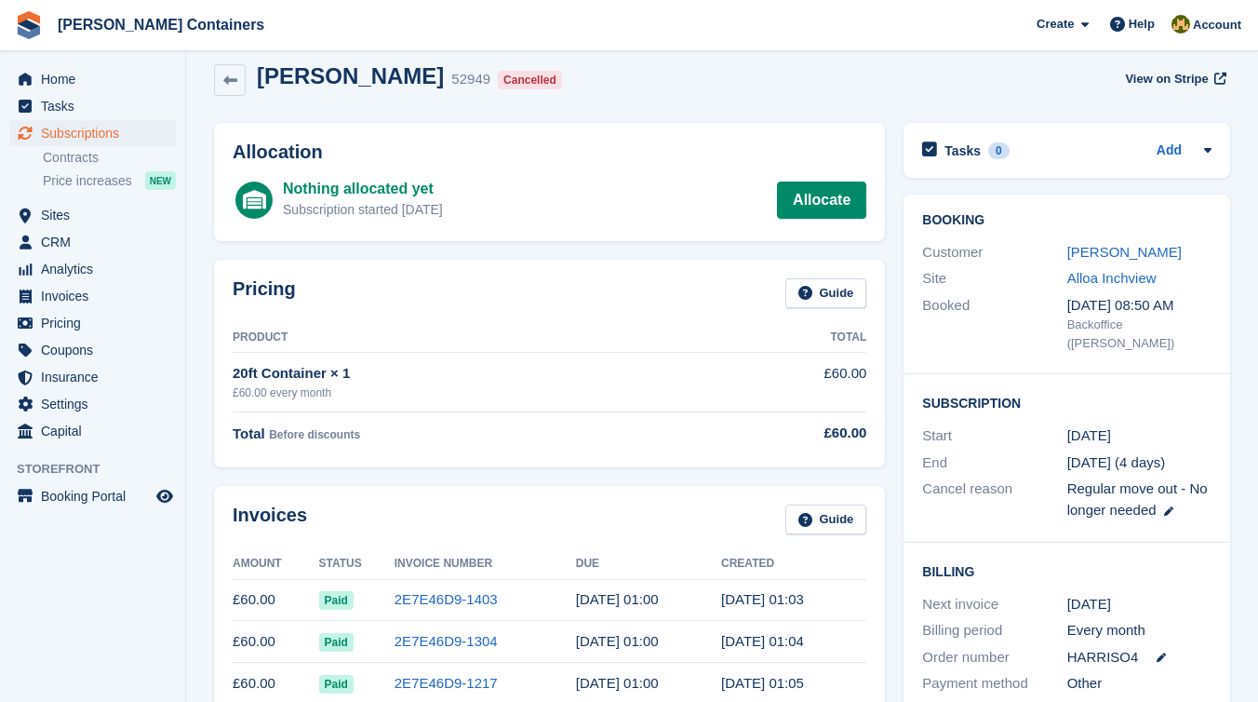
scroll to position [15, 0]
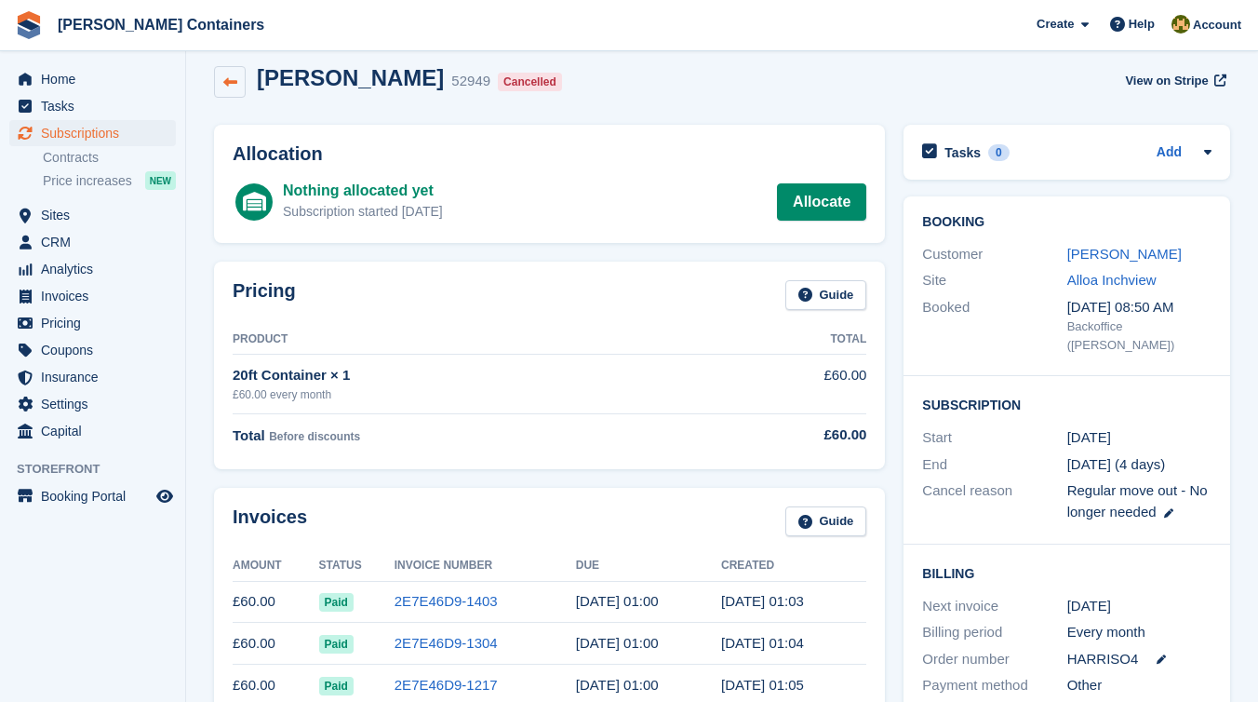
click at [225, 83] on icon at bounding box center [230, 82] width 14 height 14
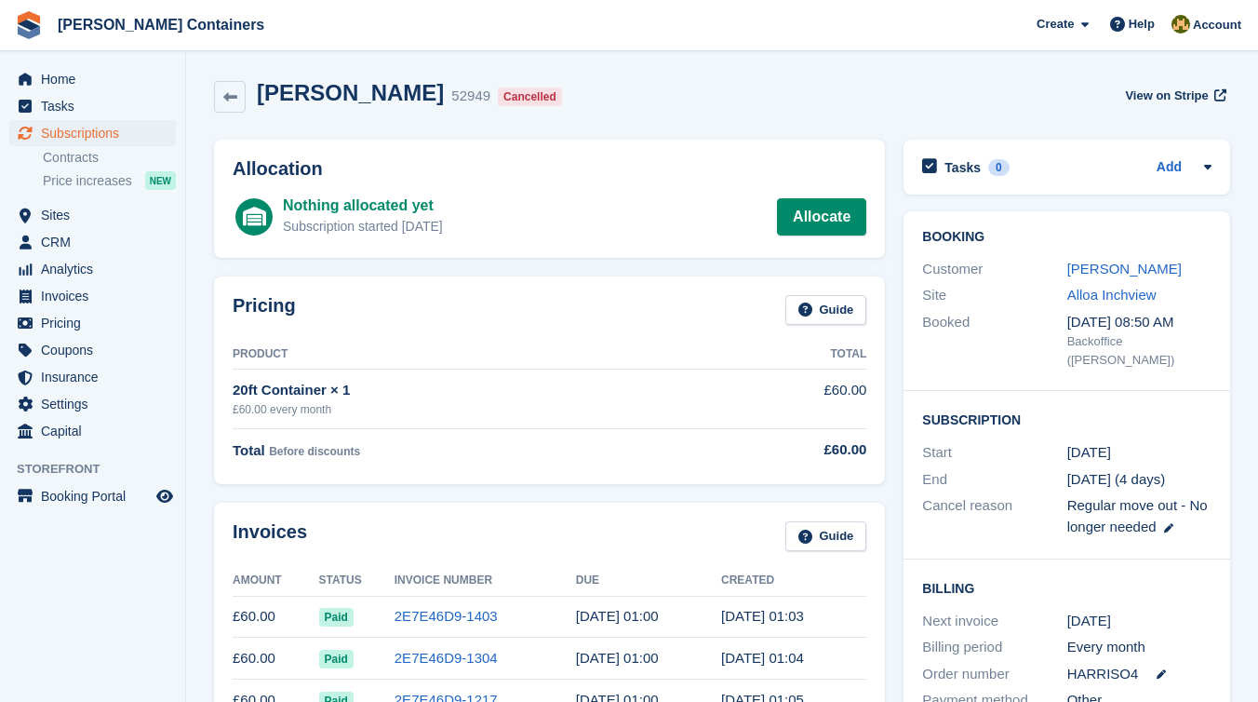
scroll to position [15, 0]
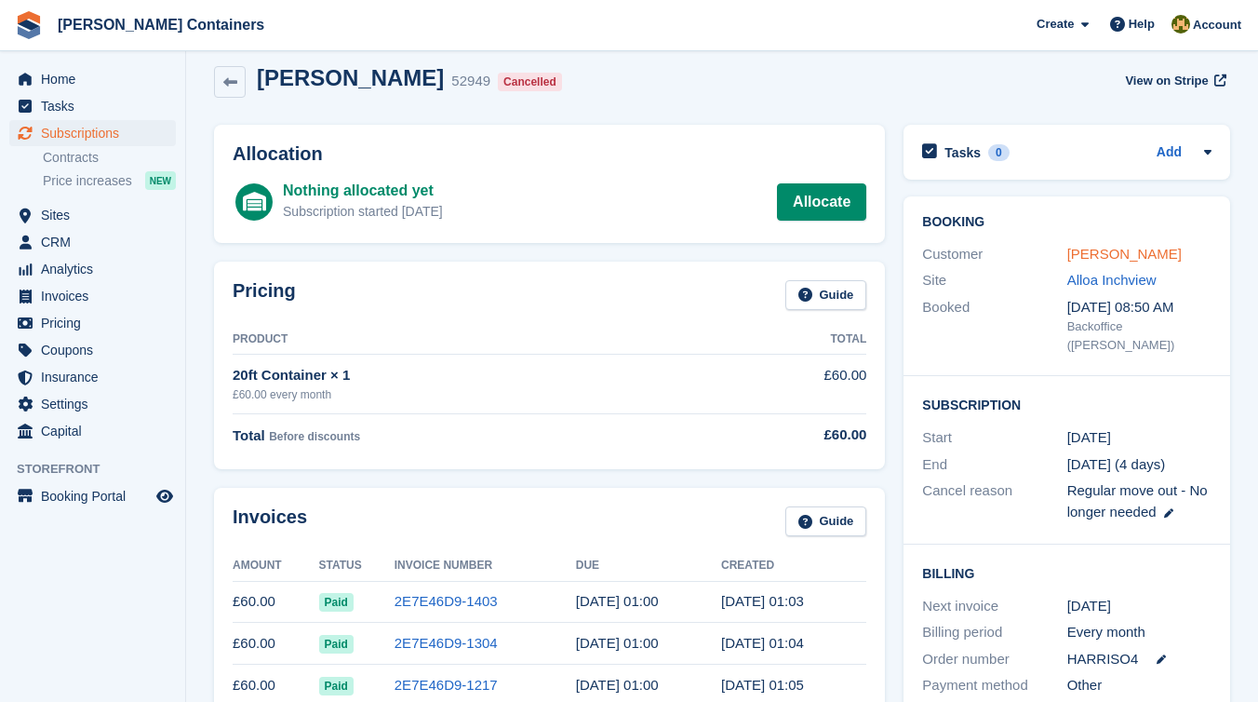
click at [1095, 251] on link "[PERSON_NAME]" at bounding box center [1125, 254] width 114 height 16
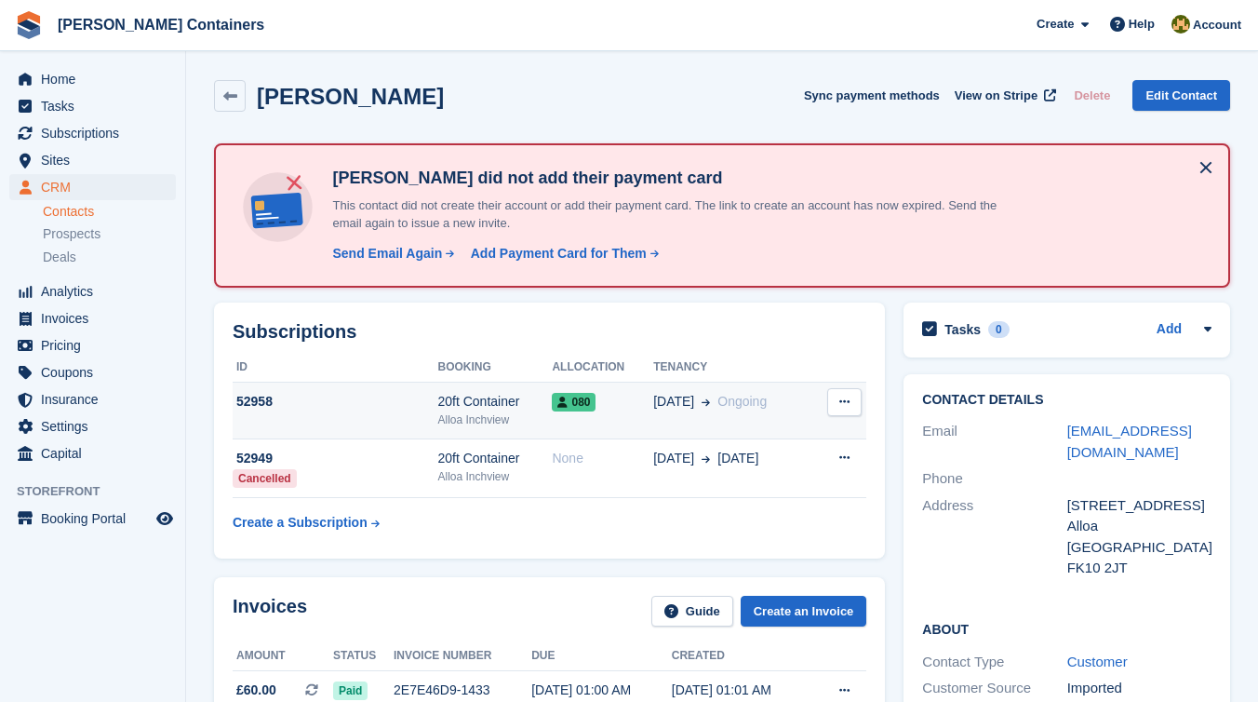
click at [357, 405] on div "52958" at bounding box center [335, 402] width 205 height 20
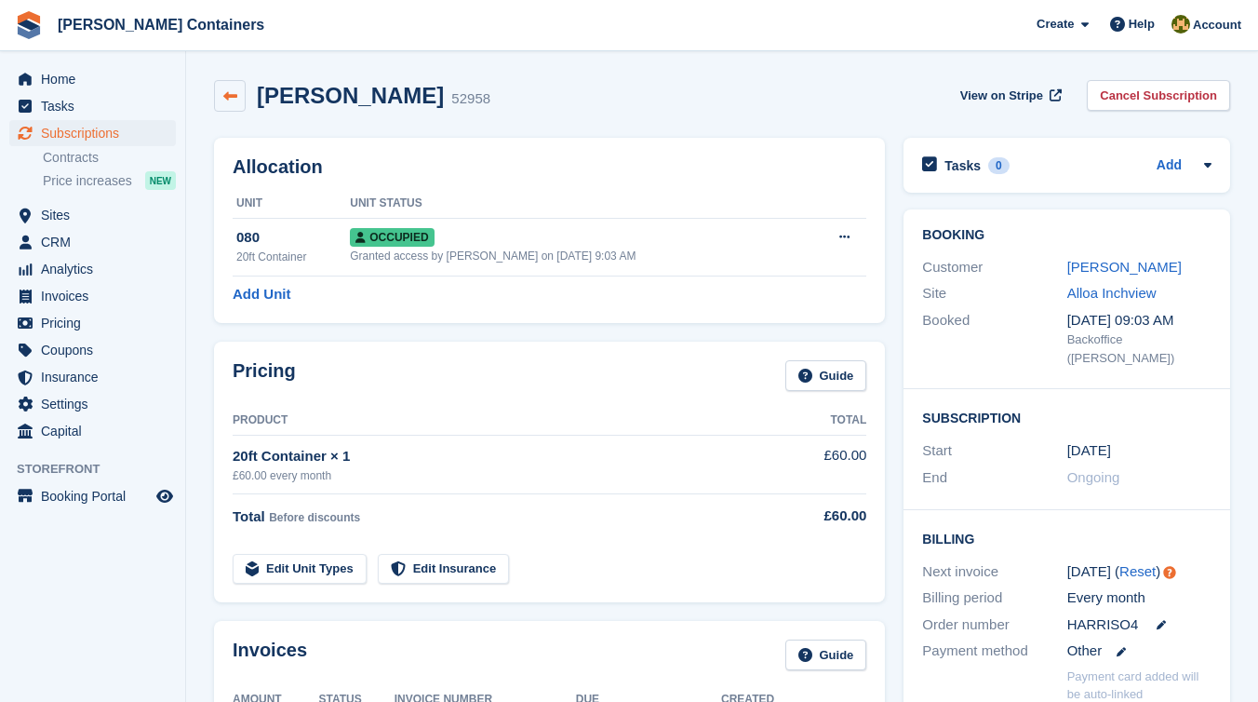
click at [228, 99] on icon at bounding box center [230, 96] width 14 height 14
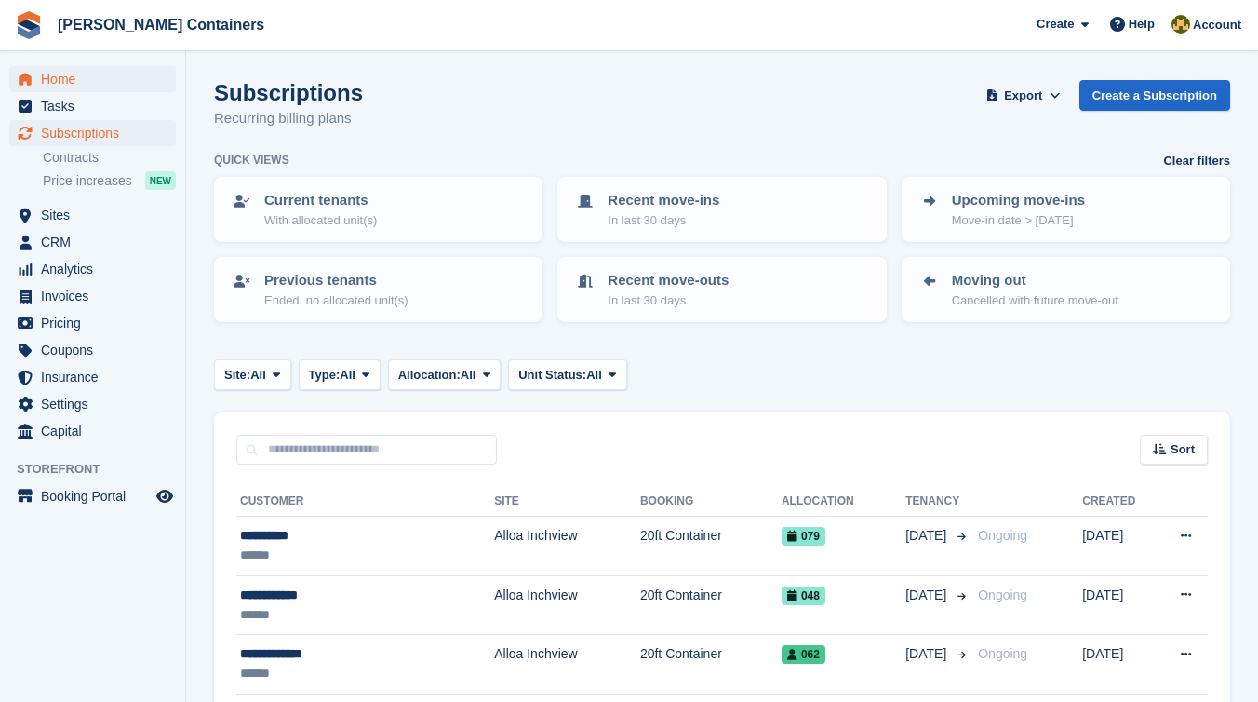
click at [74, 80] on span "Home" at bounding box center [97, 79] width 112 height 26
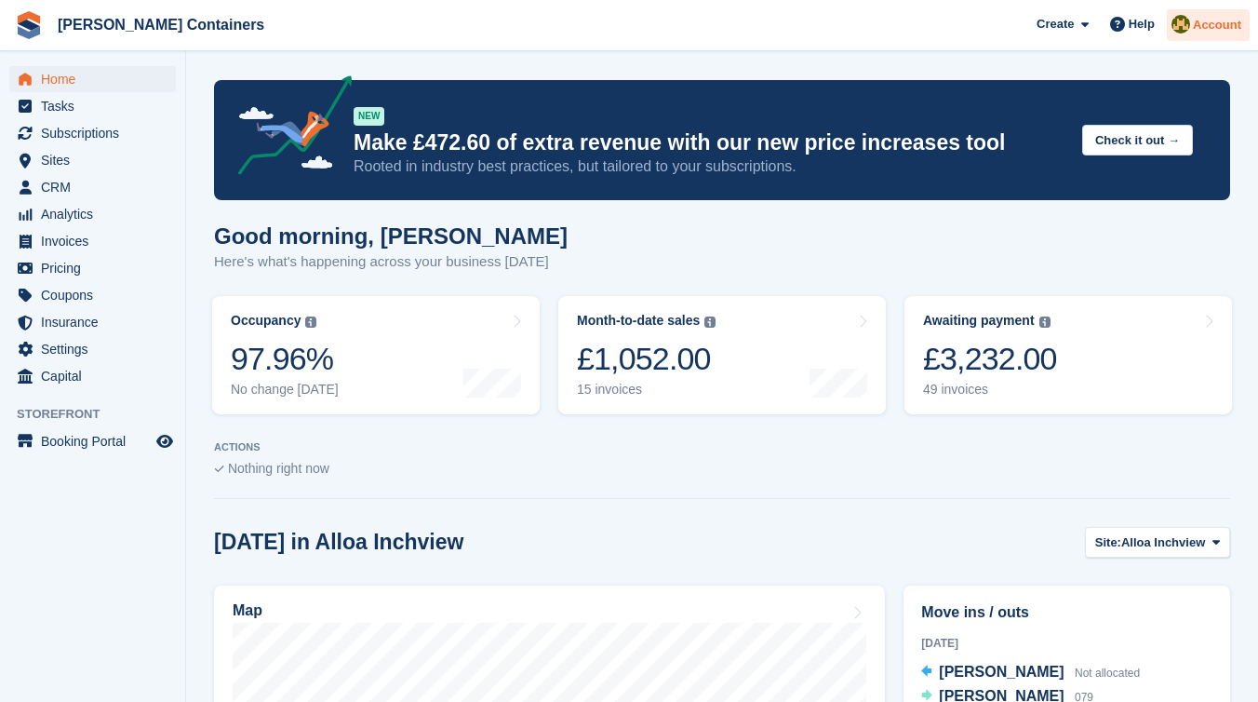
click at [1230, 20] on span "Account" at bounding box center [1217, 25] width 48 height 19
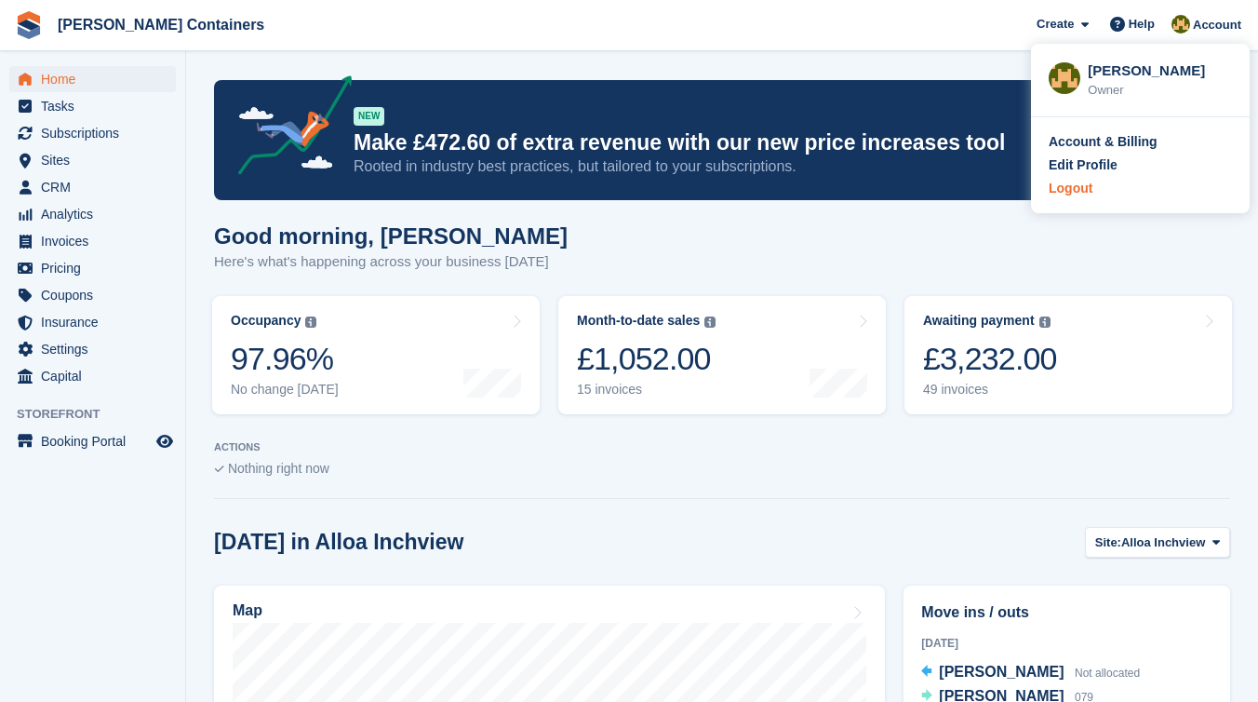
click at [1093, 184] on div "Logout" at bounding box center [1071, 189] width 44 height 20
